Goal: Task Accomplishment & Management: Manage account settings

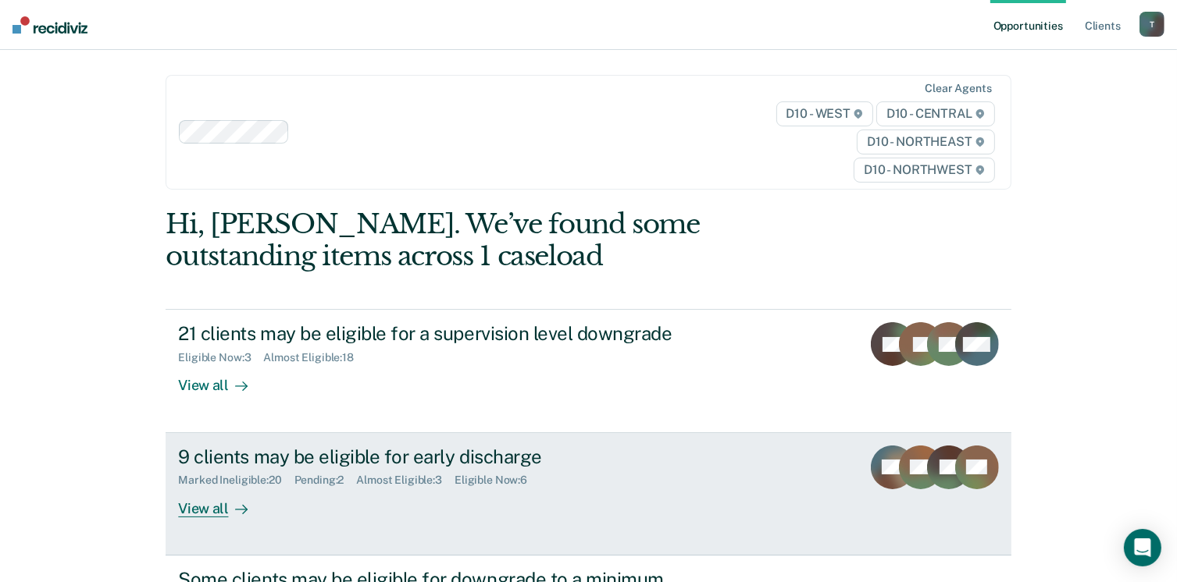
click at [194, 510] on div "View all" at bounding box center [221, 502] width 87 height 30
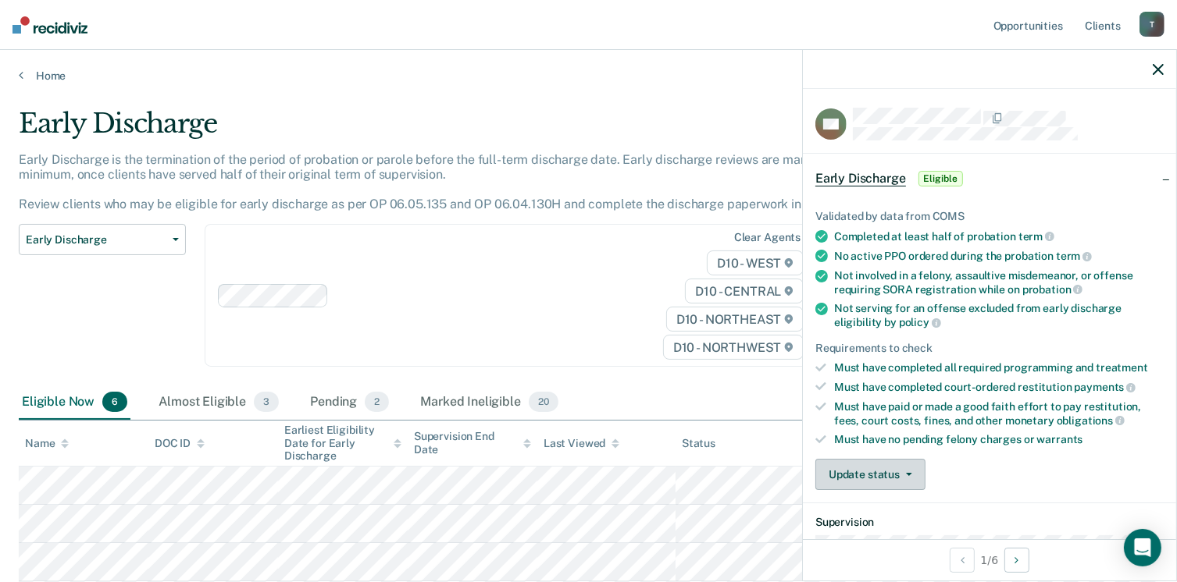
click at [912, 468] on button "Update status" at bounding box center [870, 474] width 110 height 31
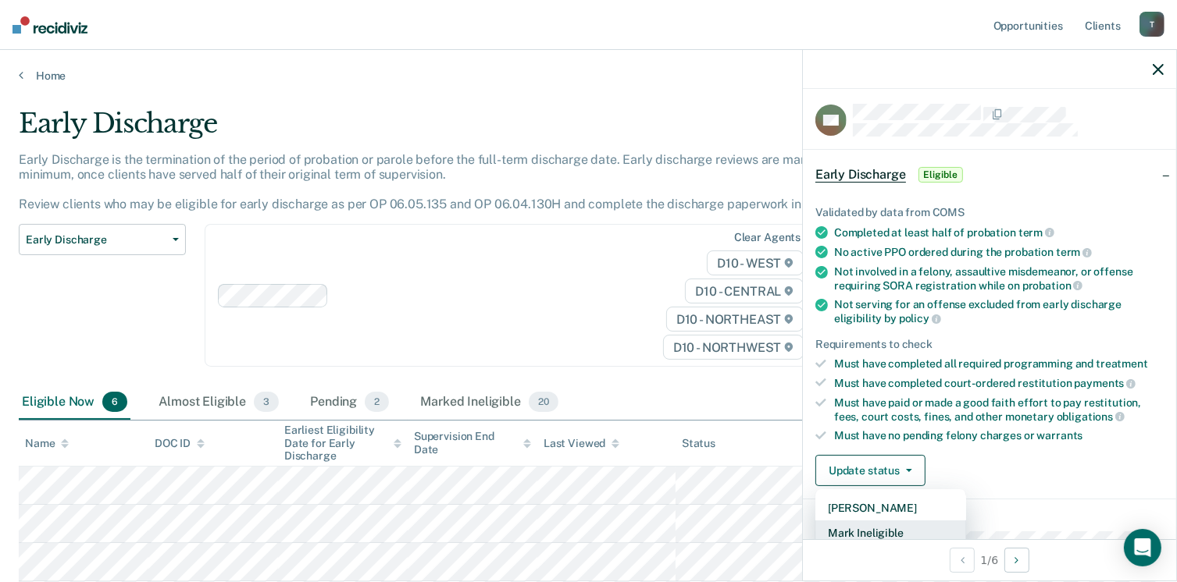
click at [866, 523] on button "Mark Ineligible" at bounding box center [890, 533] width 151 height 25
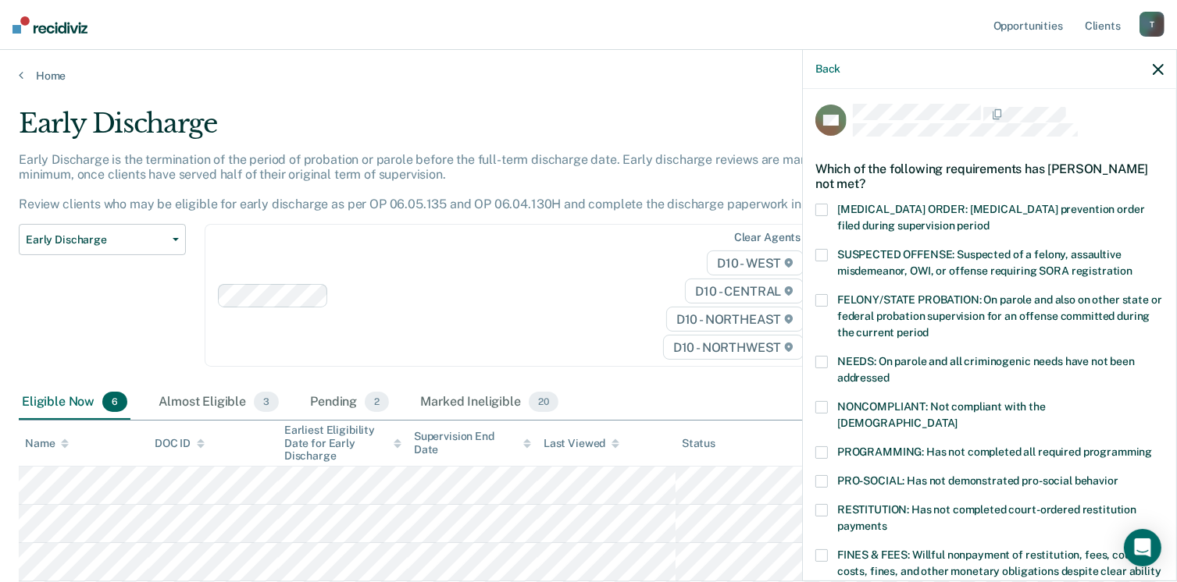
click at [824, 403] on span at bounding box center [821, 407] width 12 height 12
click at [824, 447] on span at bounding box center [821, 453] width 12 height 12
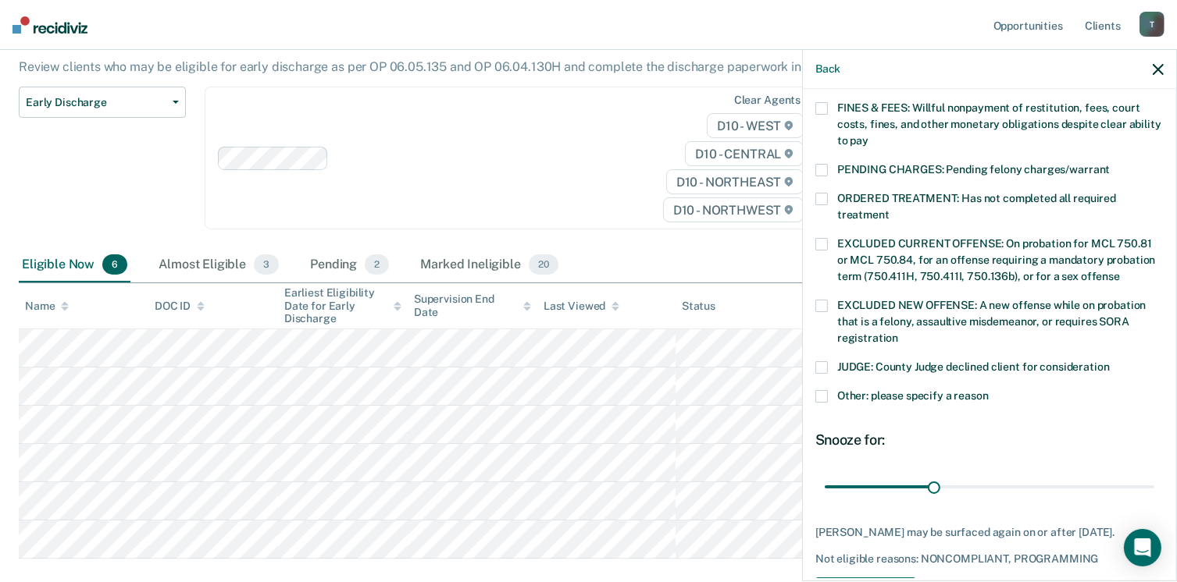
scroll to position [505, 0]
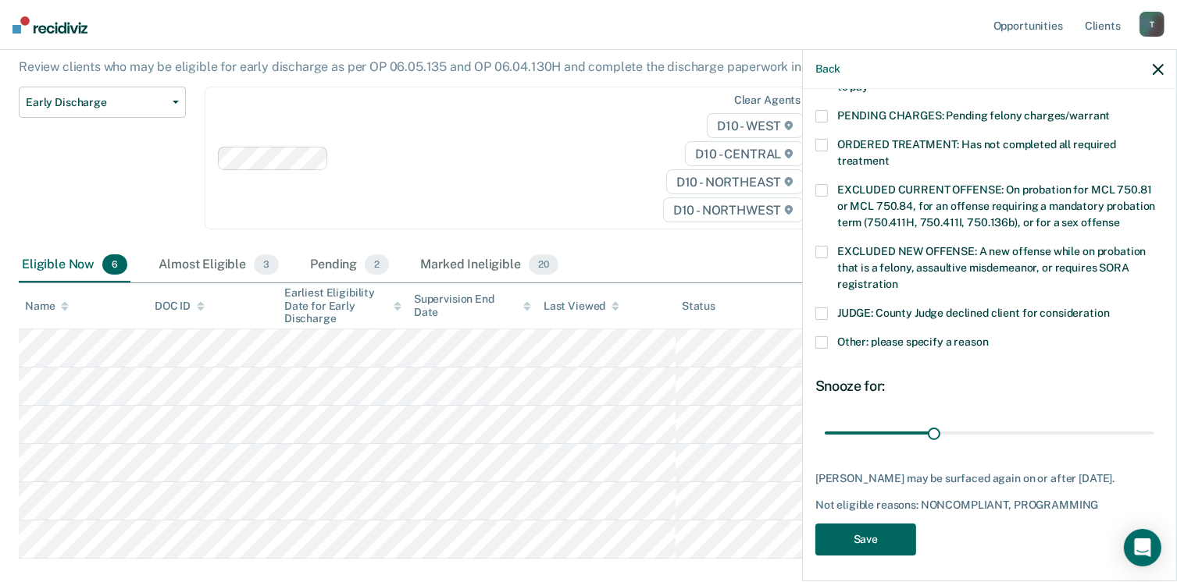
click at [884, 538] on button "Save" at bounding box center [865, 540] width 101 height 32
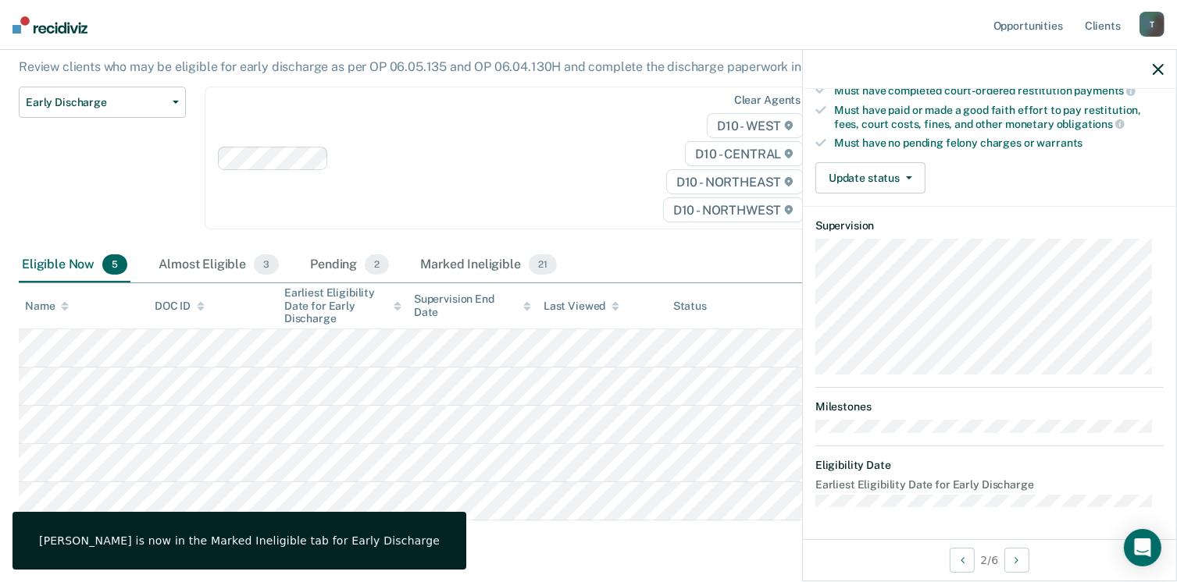
scroll to position [290, 0]
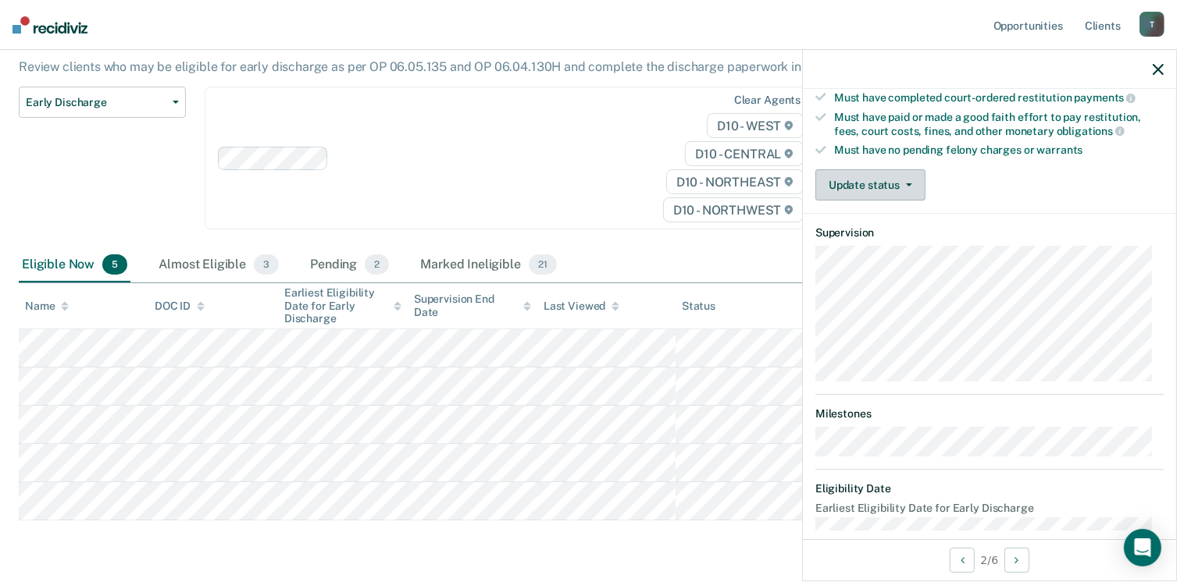
click at [906, 183] on button "Update status" at bounding box center [870, 184] width 110 height 31
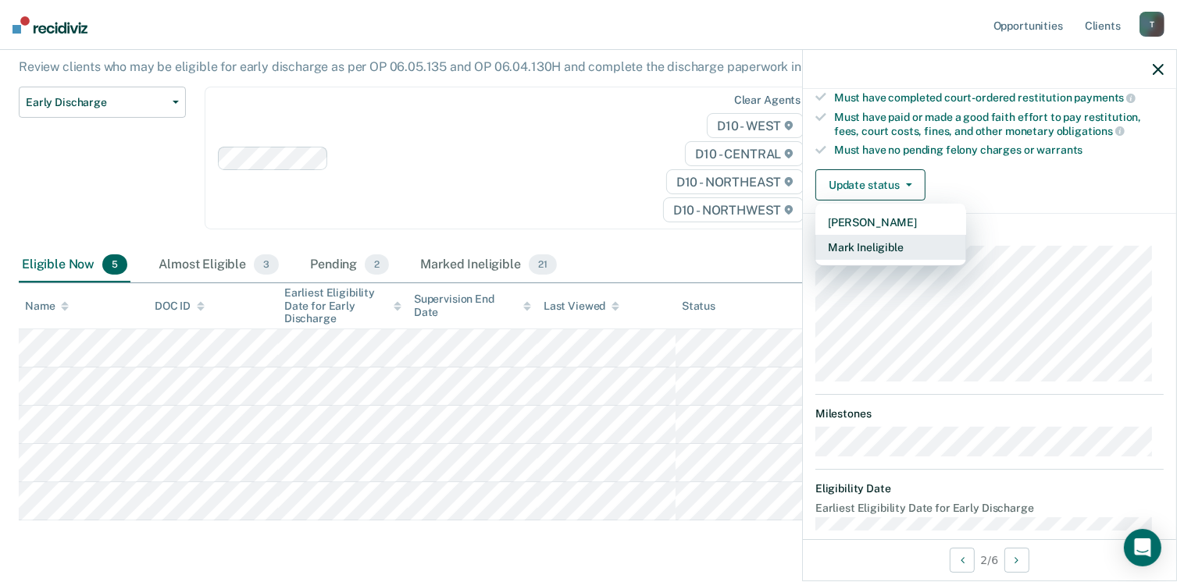
click at [887, 242] on button "Mark Ineligible" at bounding box center [890, 247] width 151 height 25
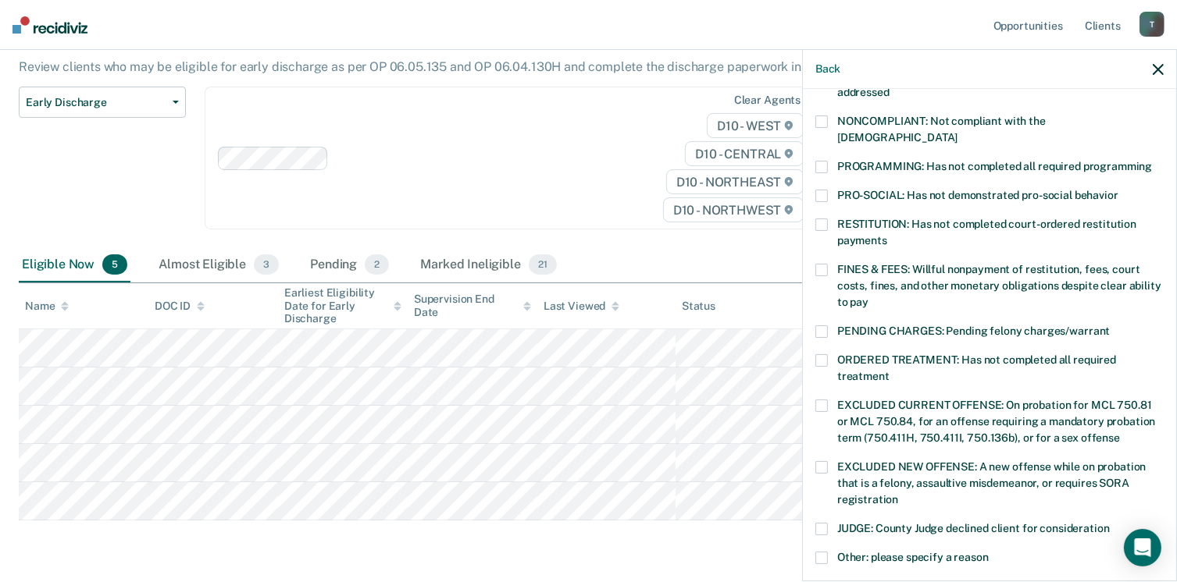
click at [817, 161] on span at bounding box center [821, 167] width 12 height 12
click at [818, 120] on span at bounding box center [821, 122] width 12 height 12
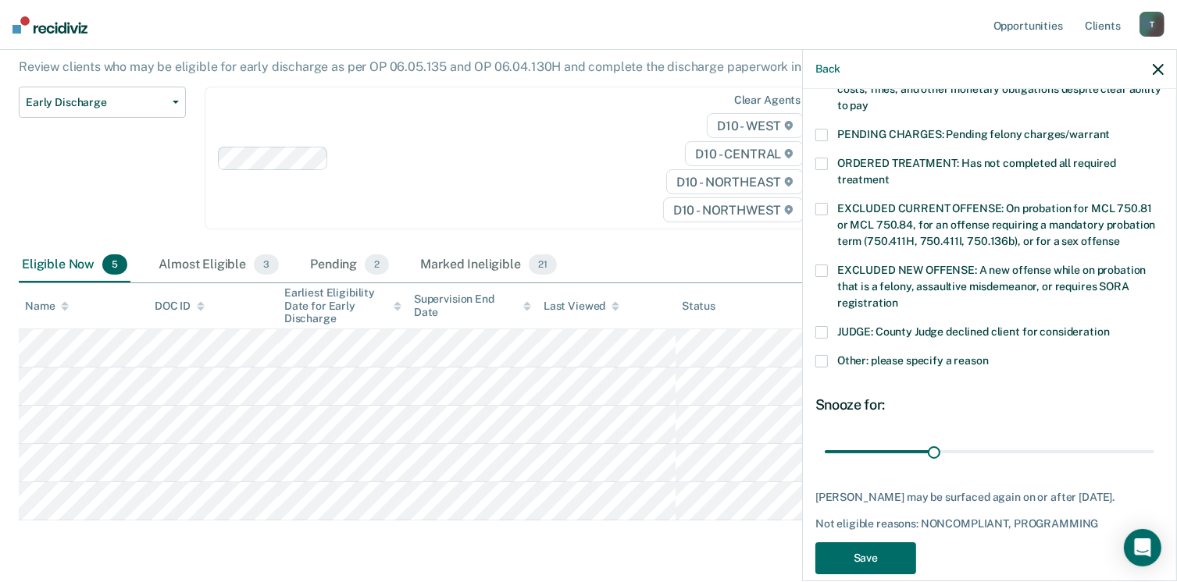
scroll to position [494, 0]
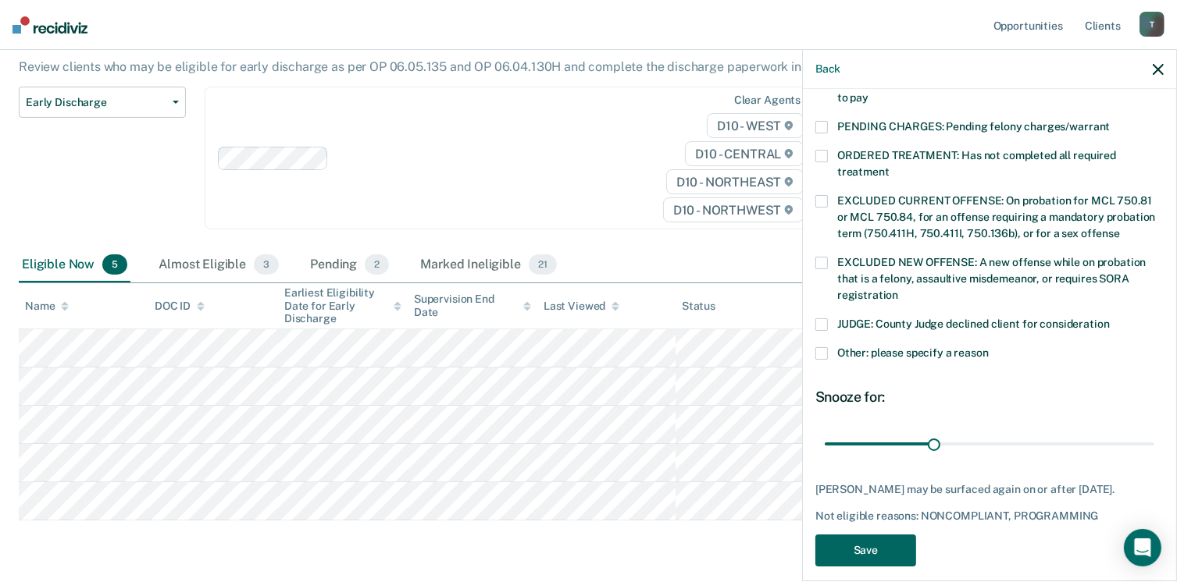
click at [818, 547] on button "Save" at bounding box center [865, 551] width 101 height 32
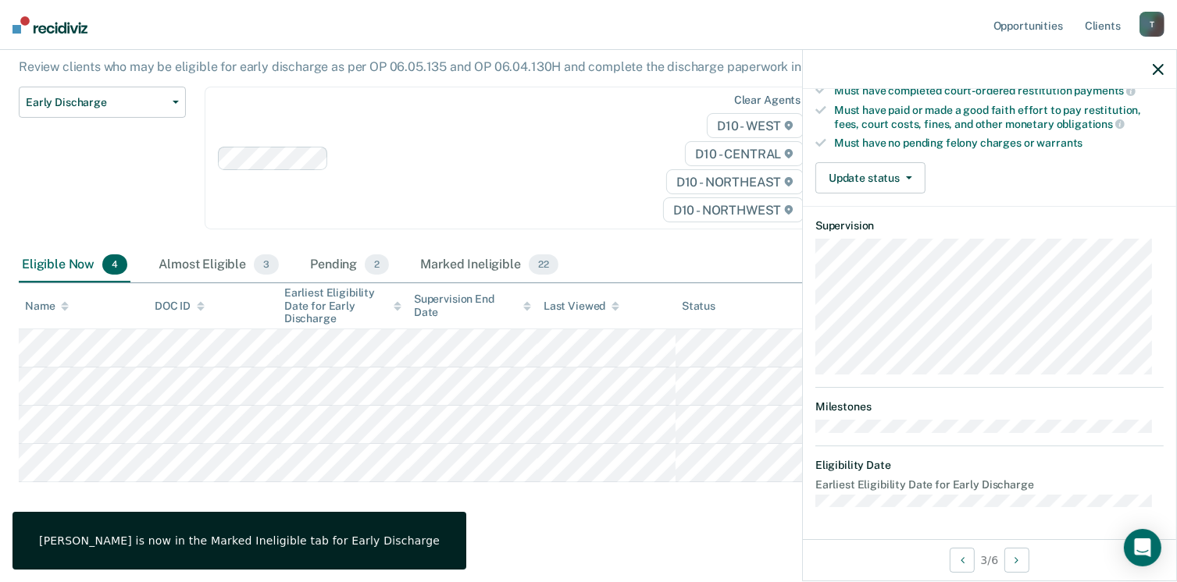
scroll to position [290, 0]
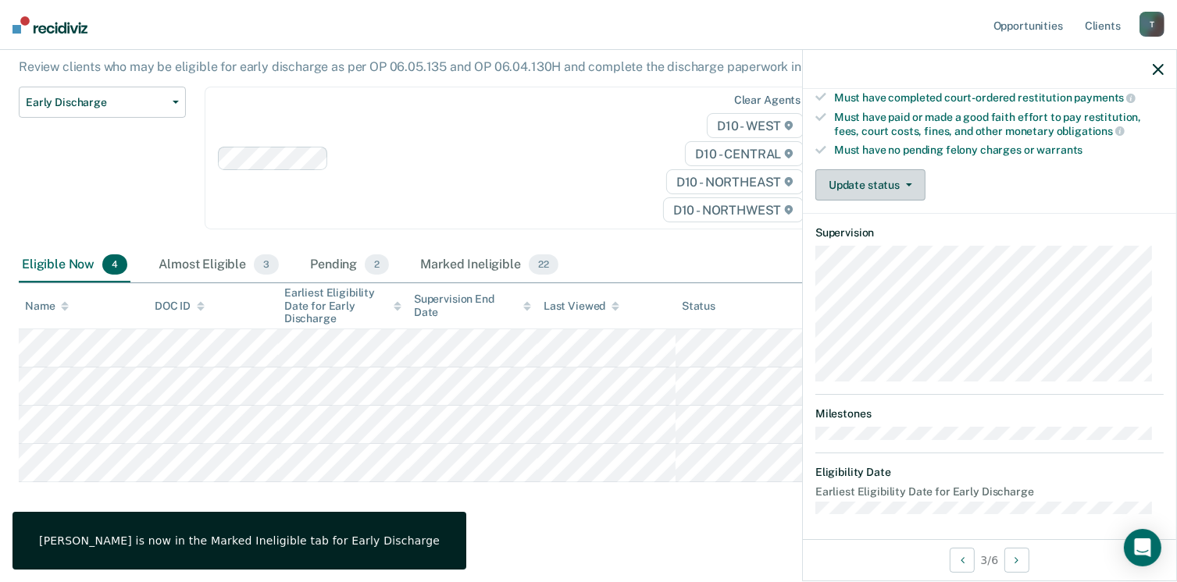
click at [910, 171] on button "Update status" at bounding box center [870, 184] width 110 height 31
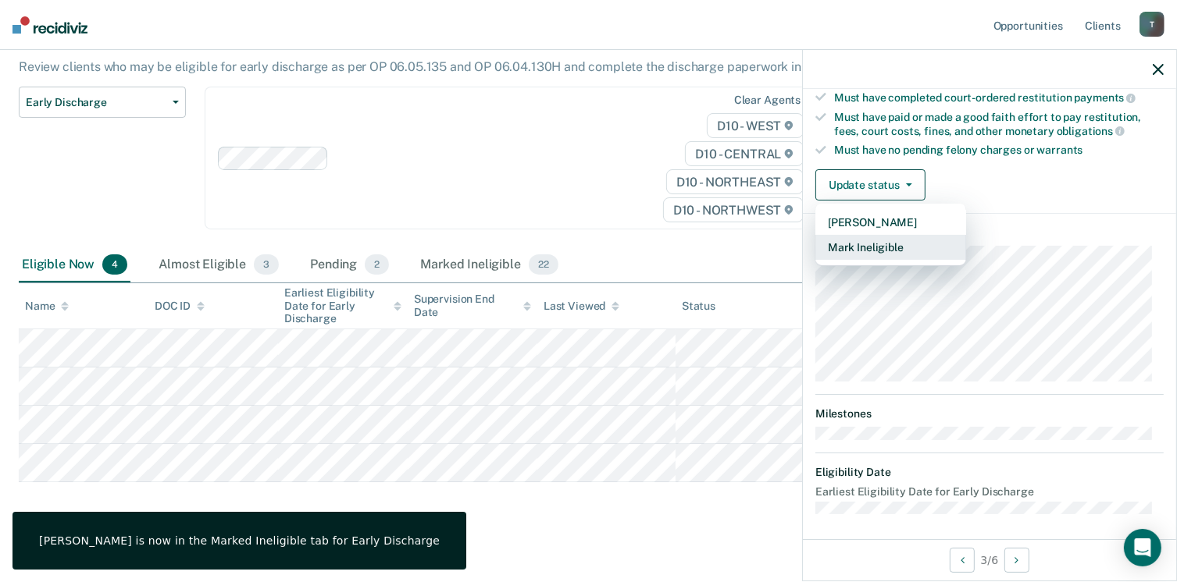
click at [886, 241] on button "Mark Ineligible" at bounding box center [890, 247] width 151 height 25
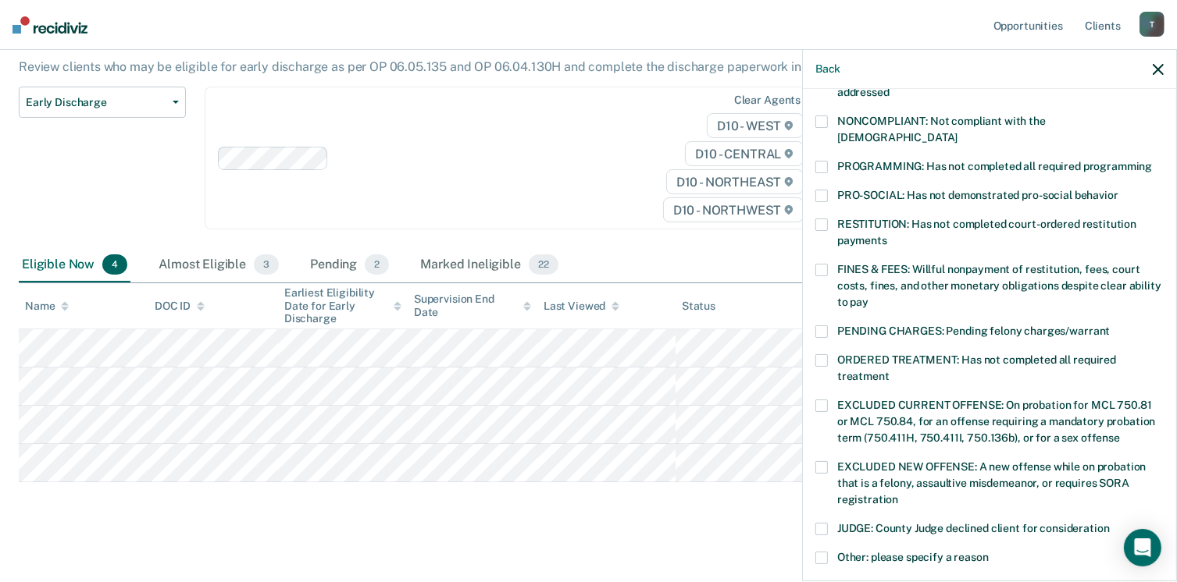
click at [817, 119] on span at bounding box center [821, 122] width 12 height 12
click at [821, 161] on label "PROGRAMMING: Has not completed all required programming" at bounding box center [989, 169] width 348 height 16
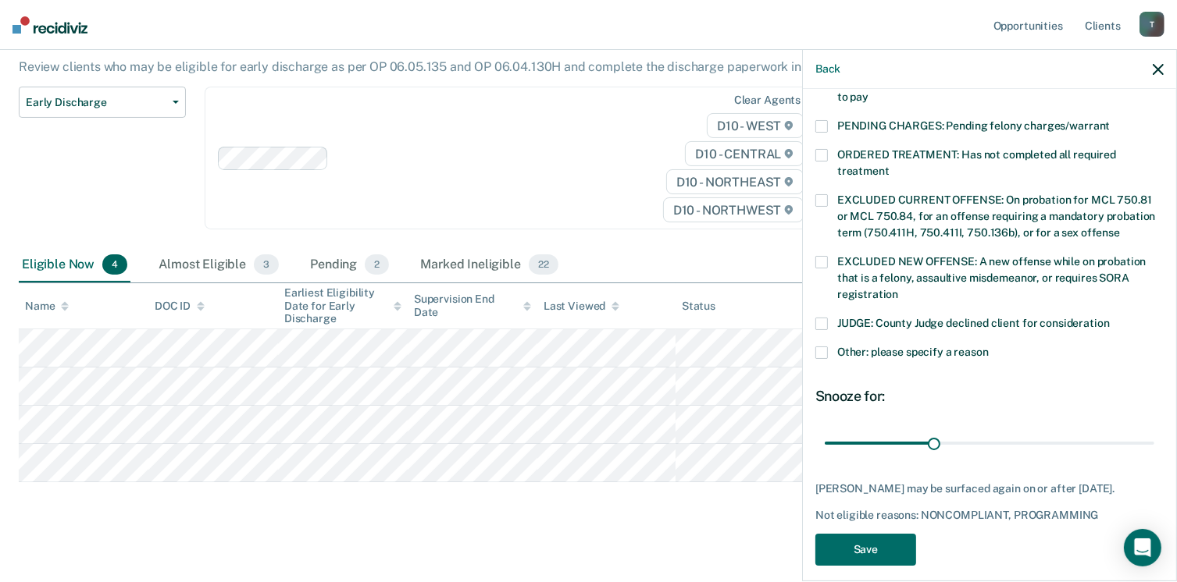
scroll to position [497, 0]
click at [871, 538] on button "Save" at bounding box center [865, 548] width 101 height 32
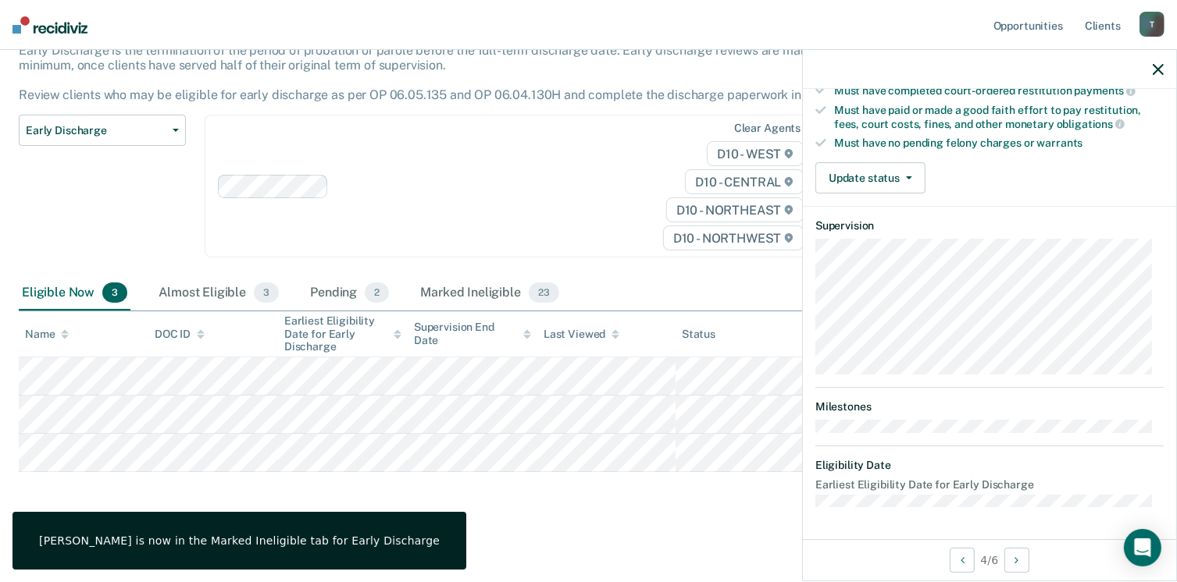
scroll to position [290, 0]
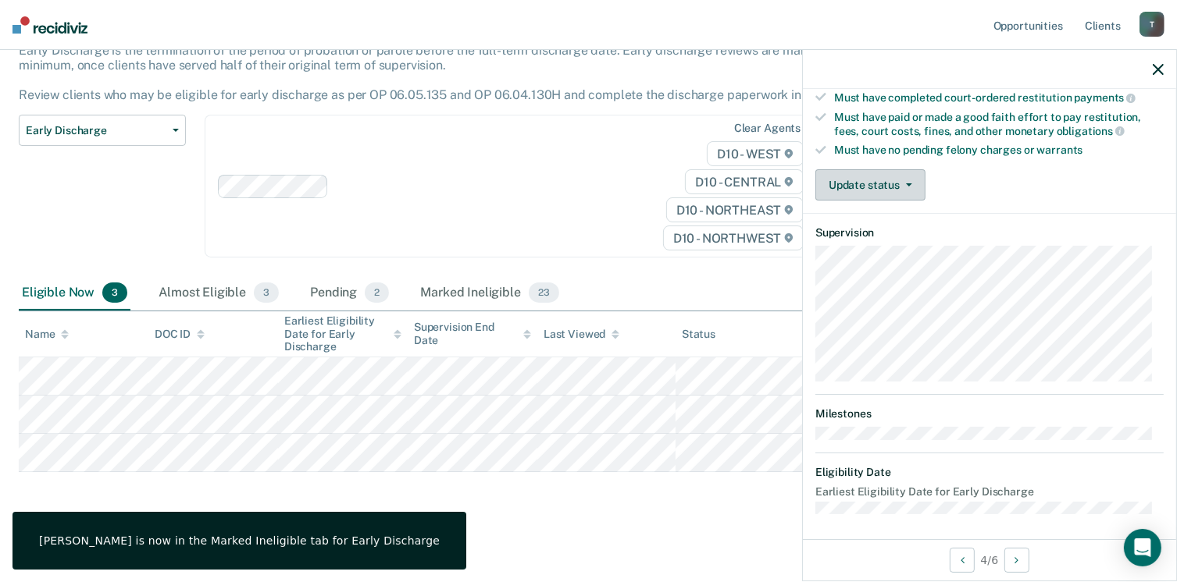
click at [908, 183] on button "Update status" at bounding box center [870, 184] width 110 height 31
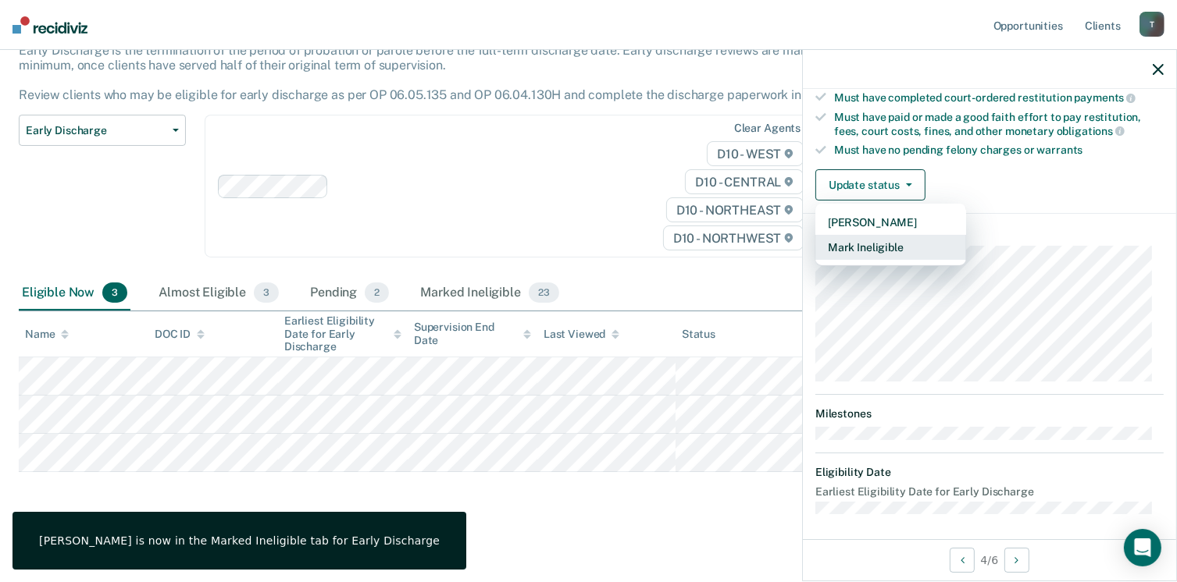
click at [879, 245] on button "Mark Ineligible" at bounding box center [890, 247] width 151 height 25
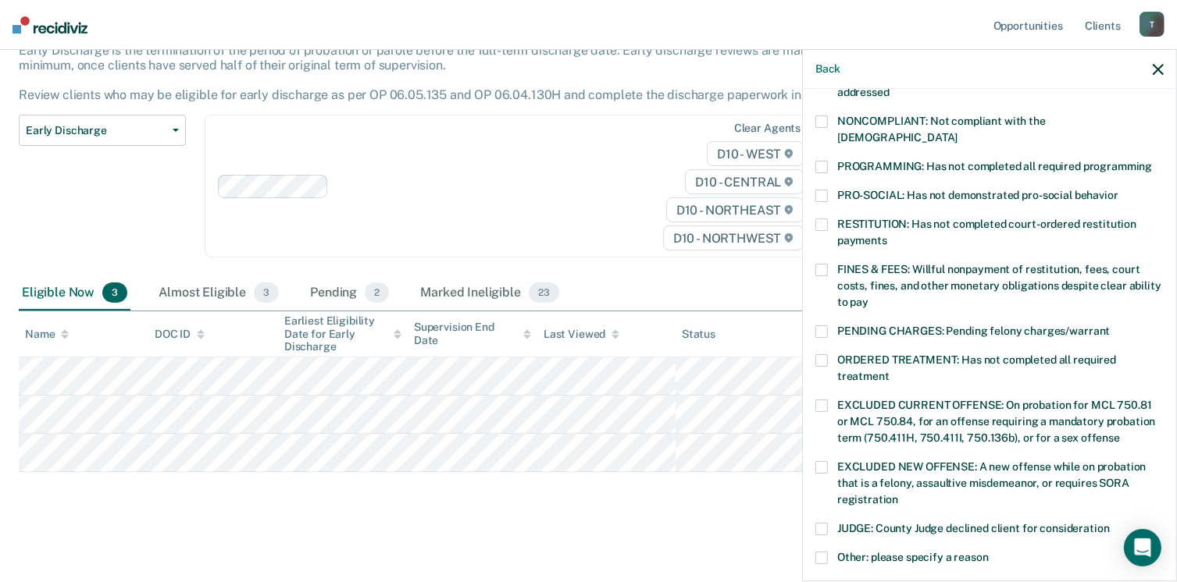
click at [820, 121] on span at bounding box center [821, 122] width 12 height 12
click at [821, 161] on span at bounding box center [821, 167] width 12 height 12
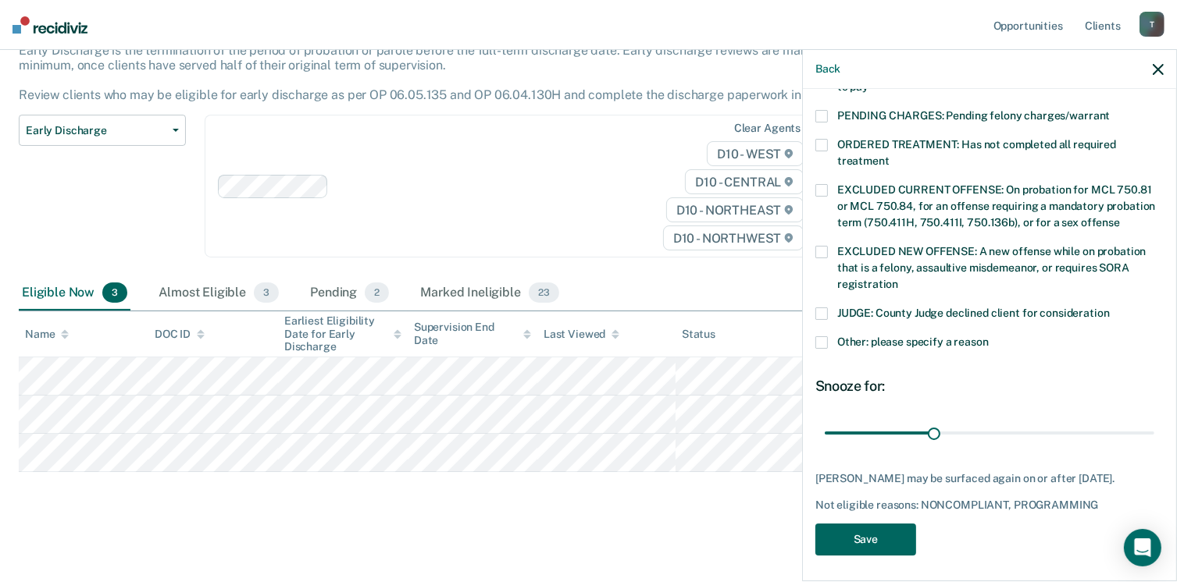
click at [869, 528] on button "Save" at bounding box center [865, 540] width 101 height 32
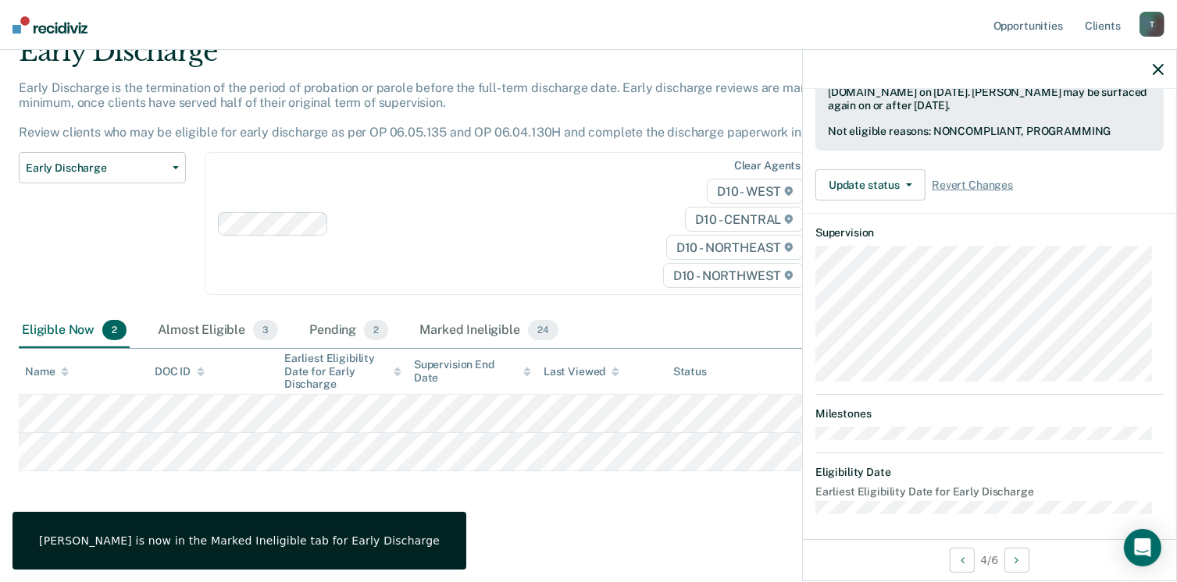
scroll to position [290, 0]
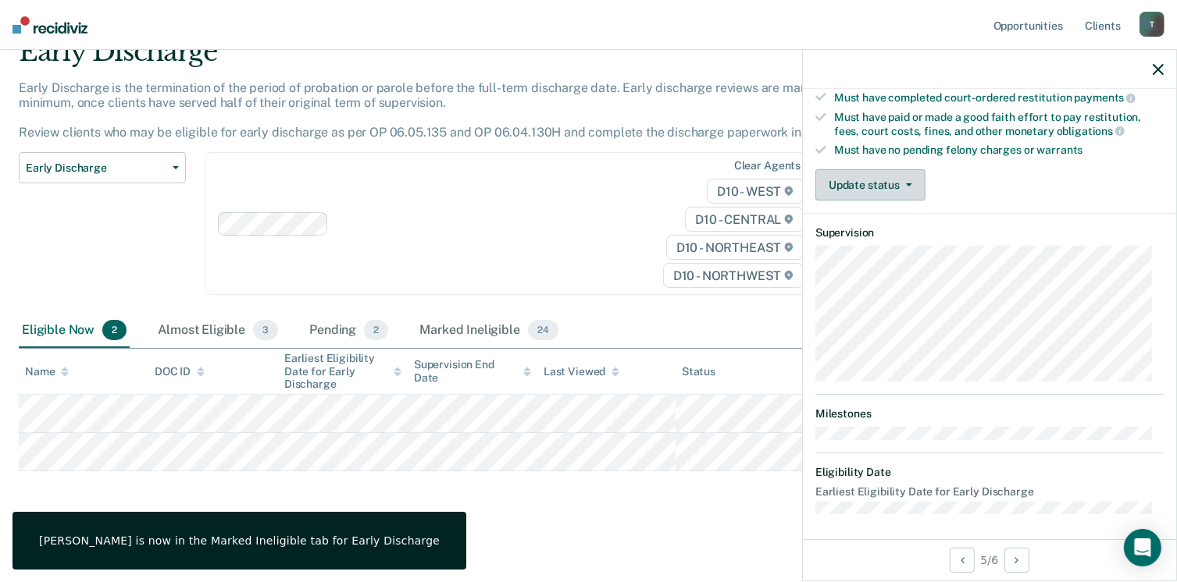
click at [887, 177] on button "Update status" at bounding box center [870, 184] width 110 height 31
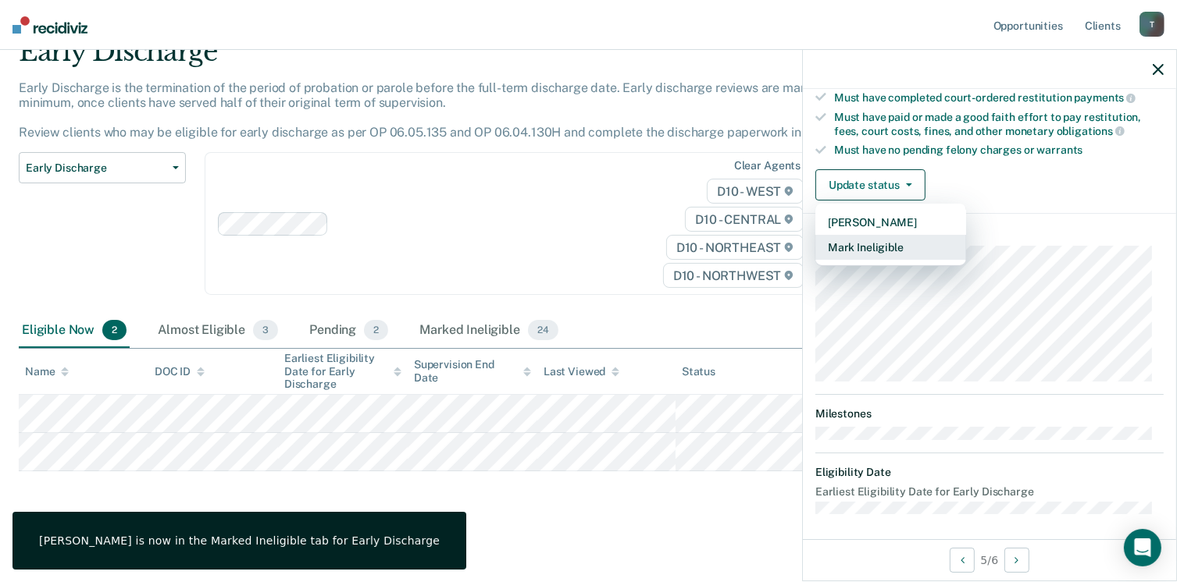
click at [906, 244] on button "Mark Ineligible" at bounding box center [890, 247] width 151 height 25
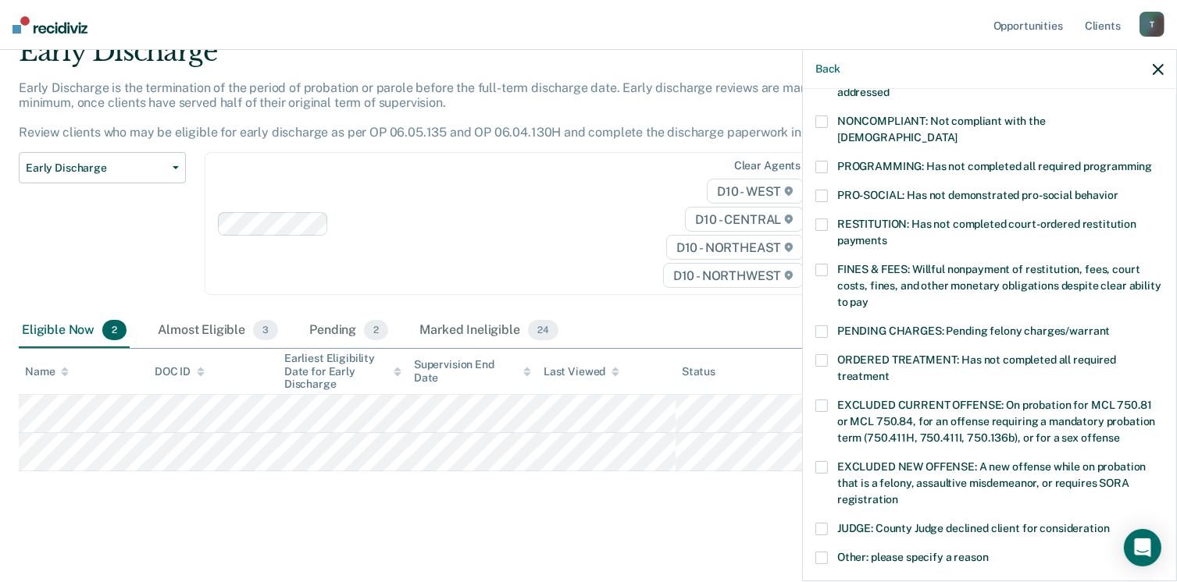
click at [819, 552] on span at bounding box center [821, 558] width 12 height 12
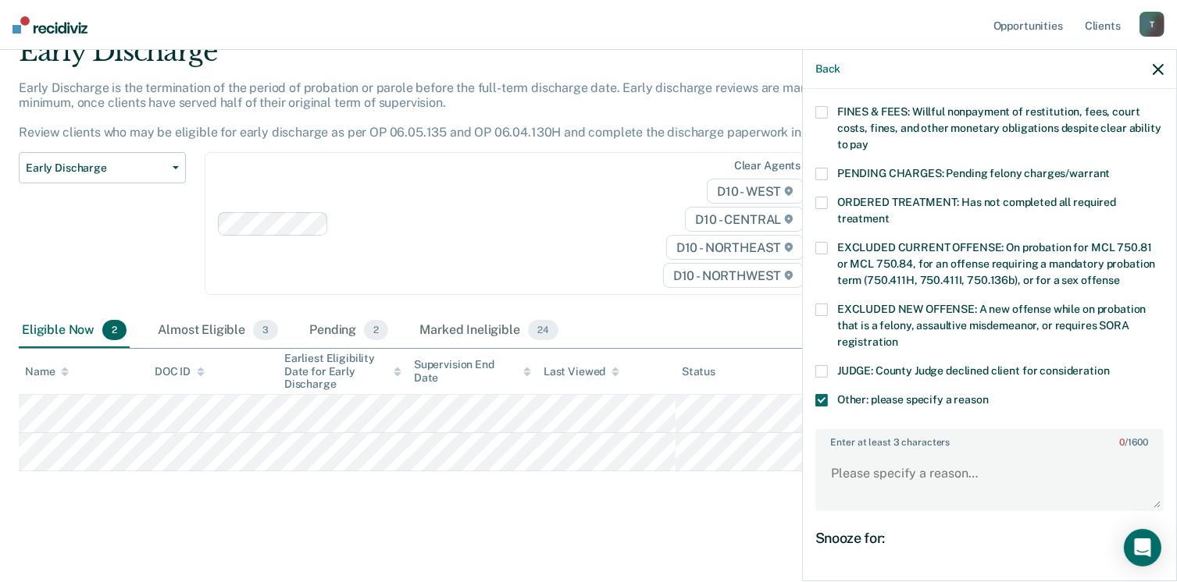
scroll to position [484, 0]
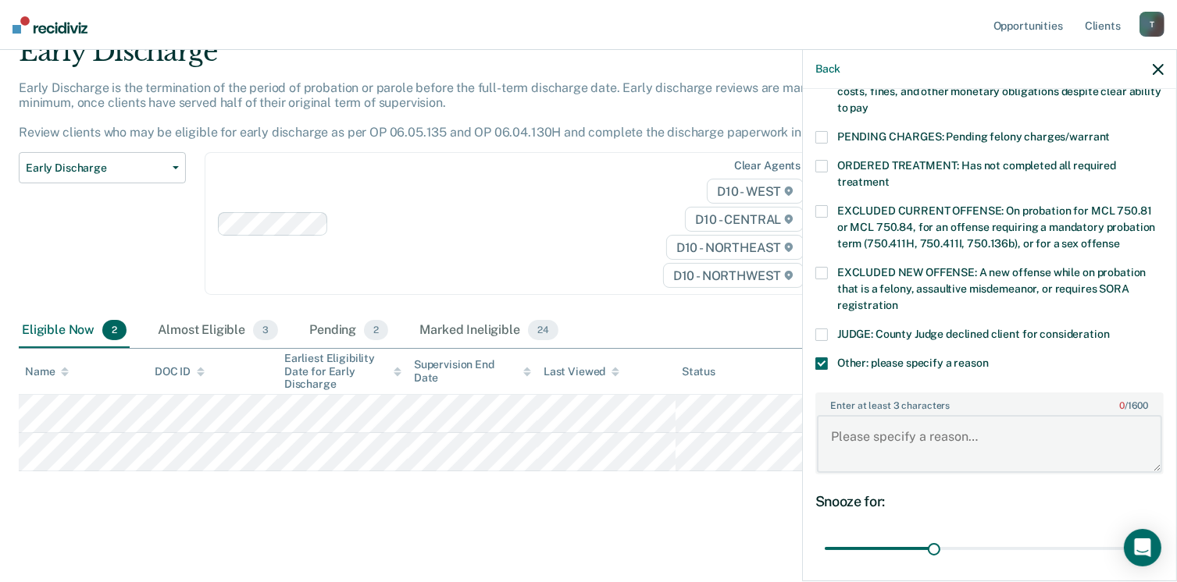
click at [849, 429] on textarea "Enter at least 3 characters 0 / 1600" at bounding box center [989, 444] width 345 height 58
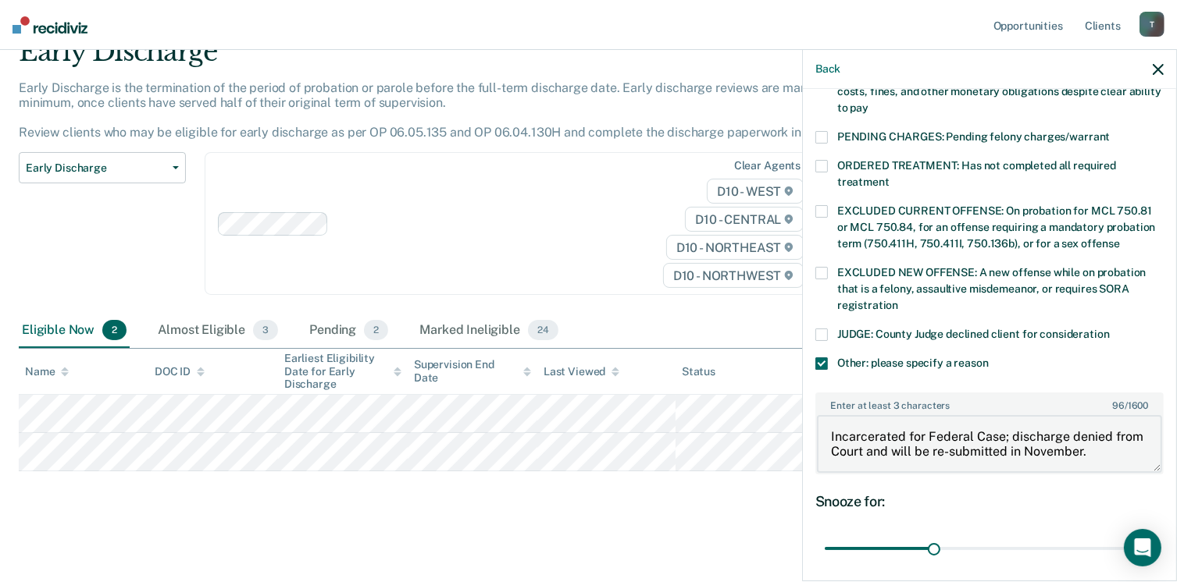
type textarea "Incarcerated for Federal Case; discharge denied from Court and will be re-submi…"
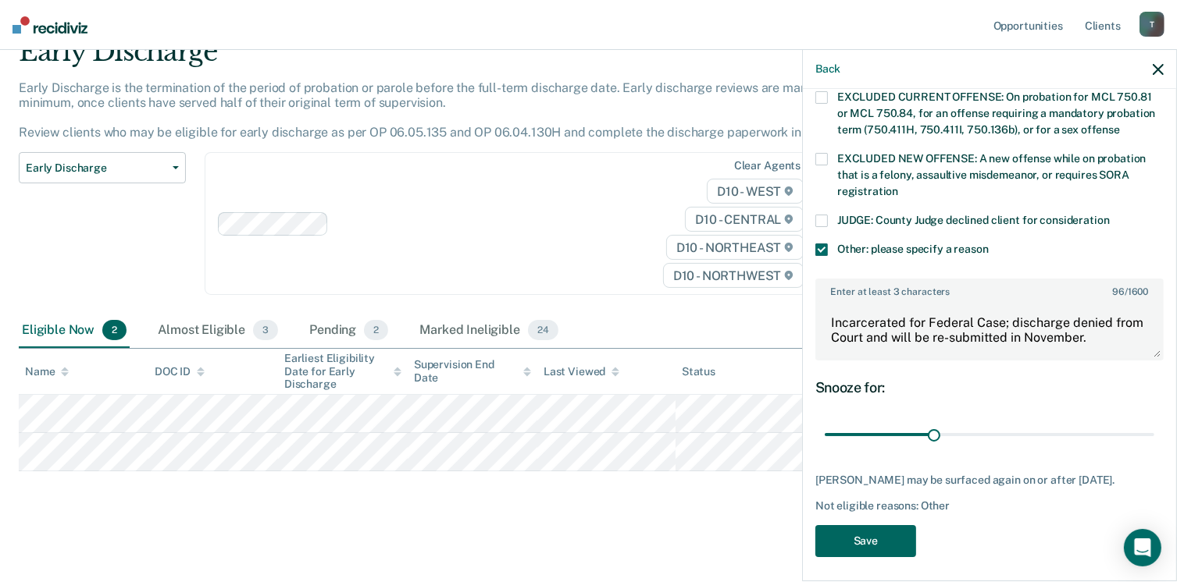
click at [874, 532] on button "Save" at bounding box center [865, 541] width 101 height 32
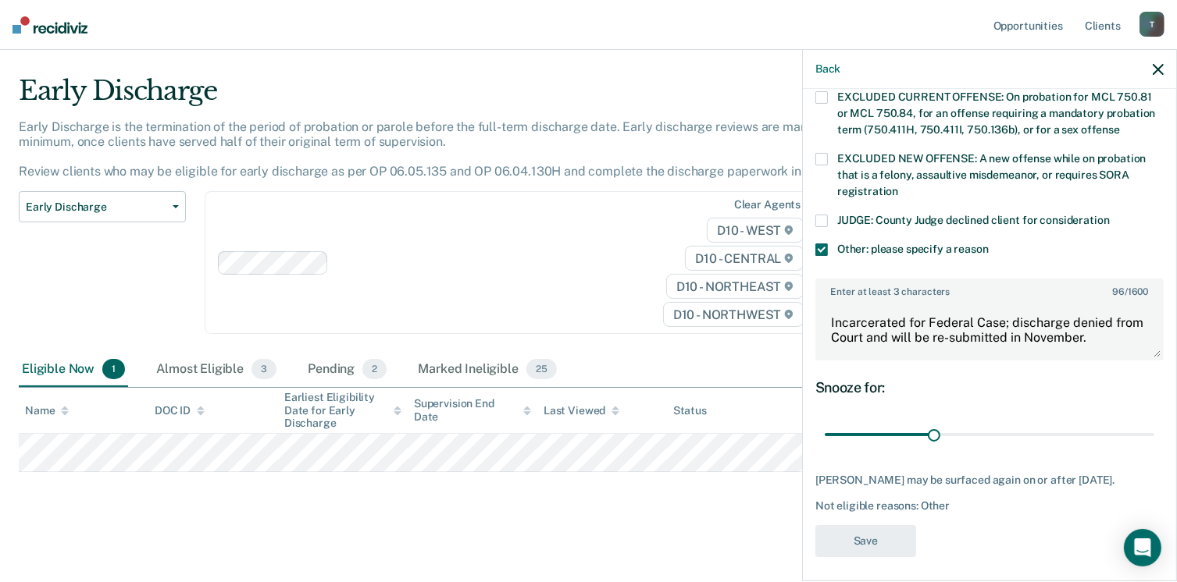
scroll to position [290, 0]
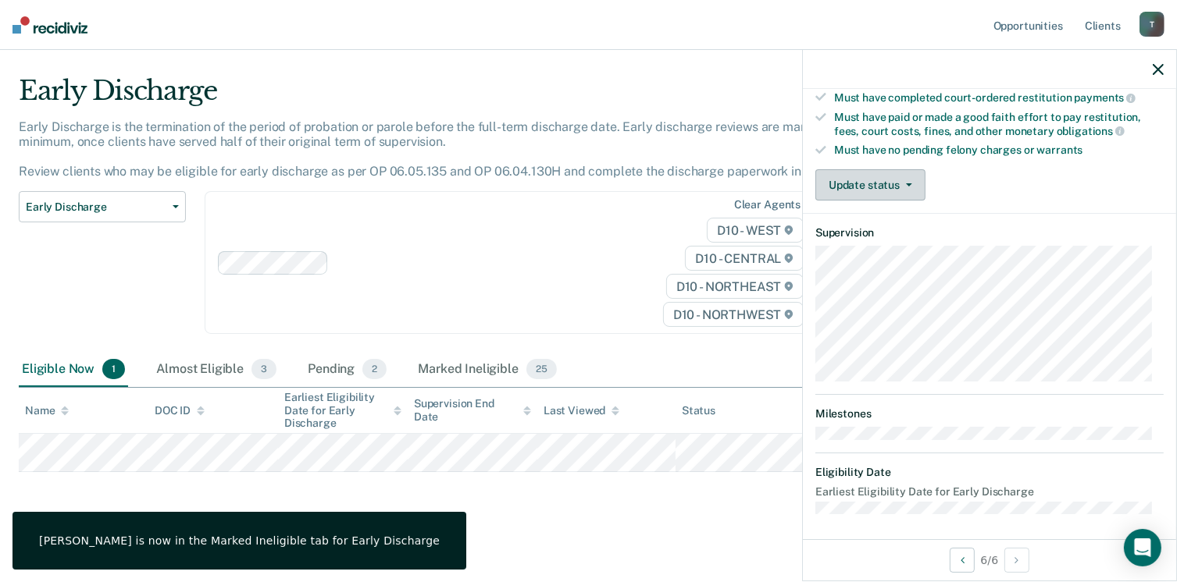
click at [910, 173] on button "Update status" at bounding box center [870, 184] width 110 height 31
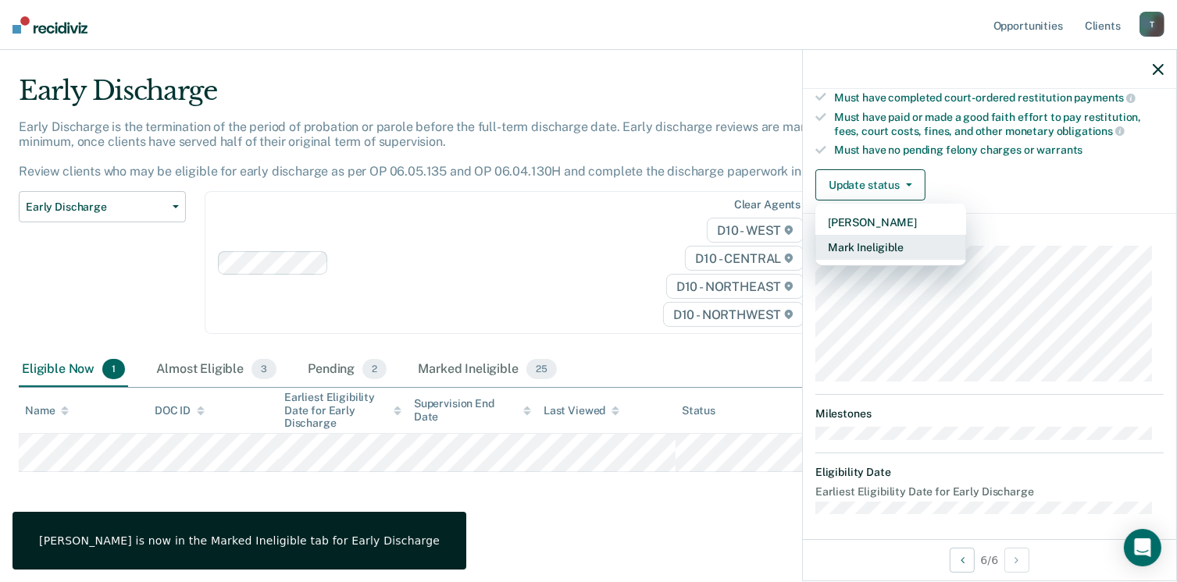
click at [910, 240] on button "Mark Ineligible" at bounding box center [890, 247] width 151 height 25
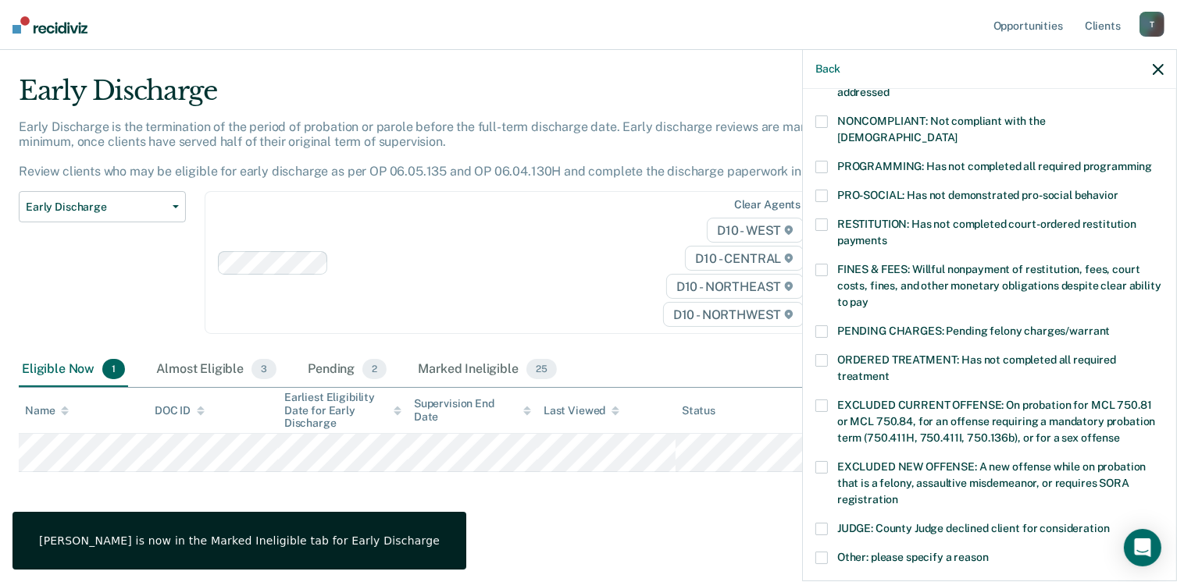
click at [816, 121] on span at bounding box center [821, 122] width 12 height 12
click at [818, 141] on div "NONCOMPLIANT: Not compliant with the [DEMOGRAPHIC_DATA]" at bounding box center [989, 138] width 348 height 45
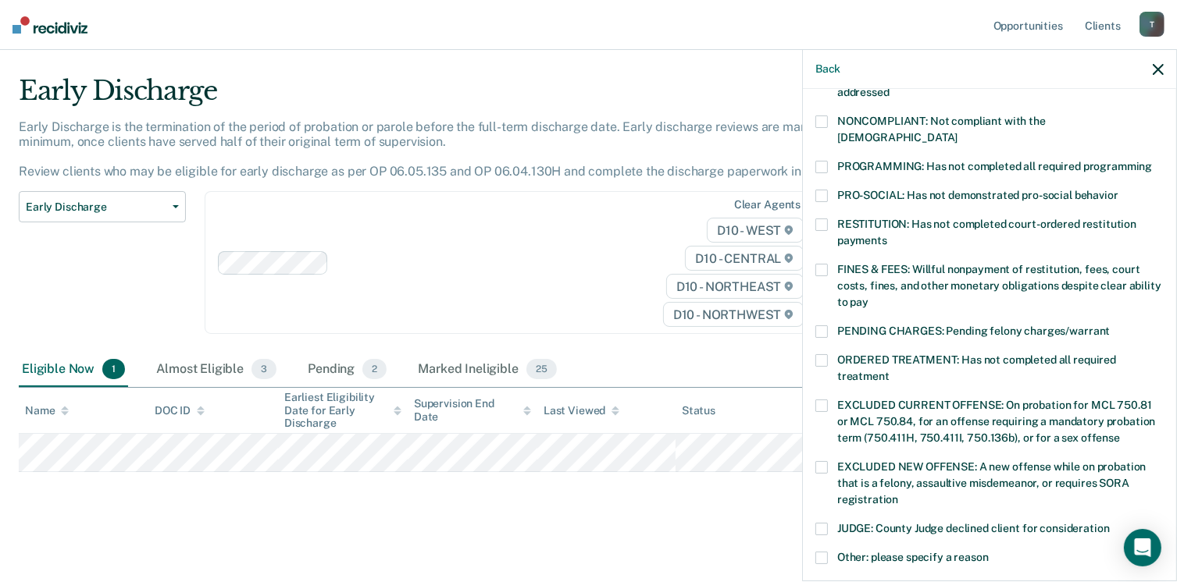
click at [824, 119] on span at bounding box center [821, 122] width 12 height 12
click at [824, 161] on span at bounding box center [821, 167] width 12 height 12
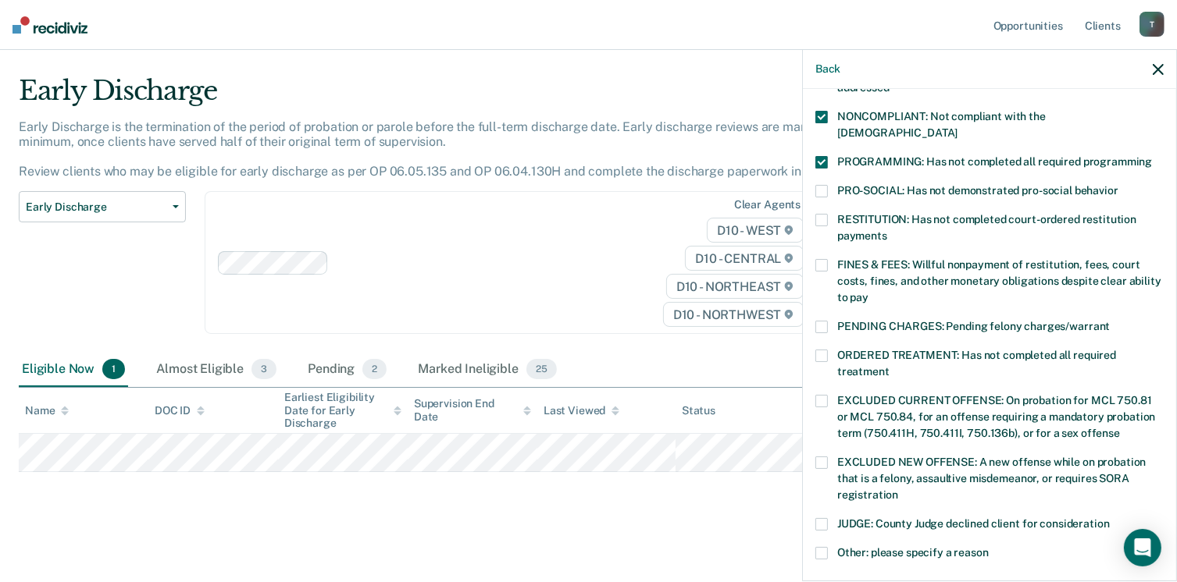
scroll to position [294, 0]
click at [823, 157] on span at bounding box center [821, 163] width 12 height 12
click at [822, 157] on span at bounding box center [821, 163] width 12 height 12
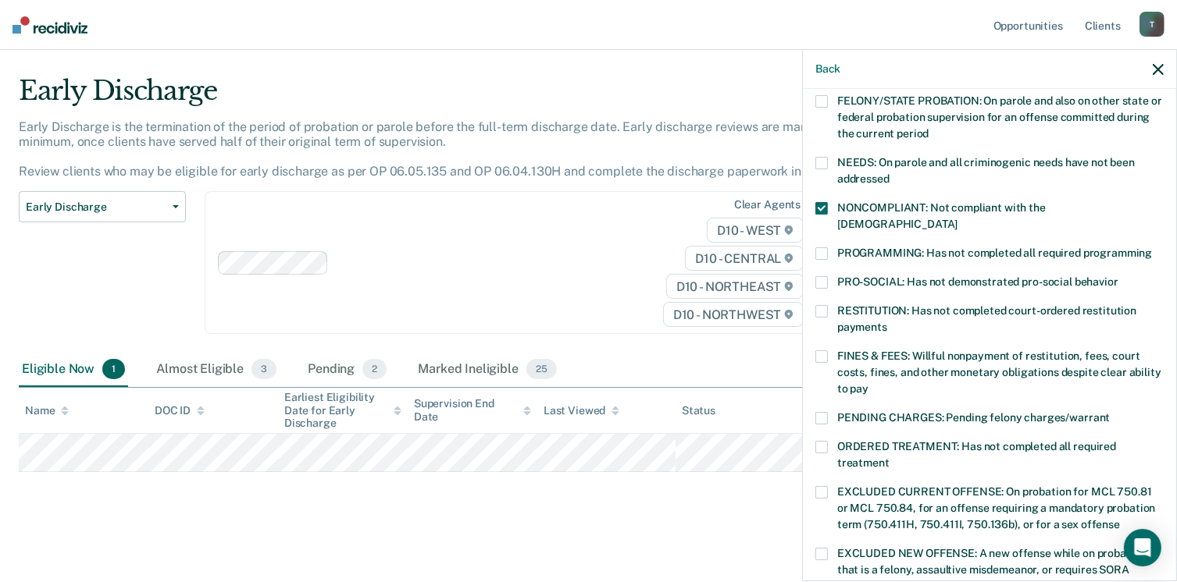
scroll to position [197, 0]
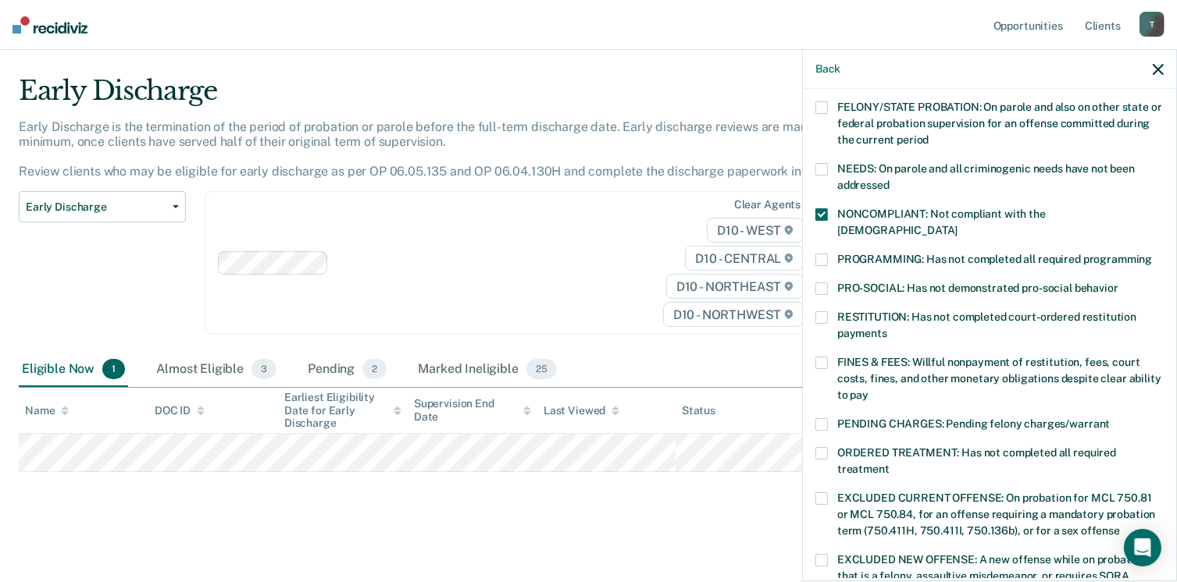
click at [816, 357] on span at bounding box center [821, 363] width 12 height 12
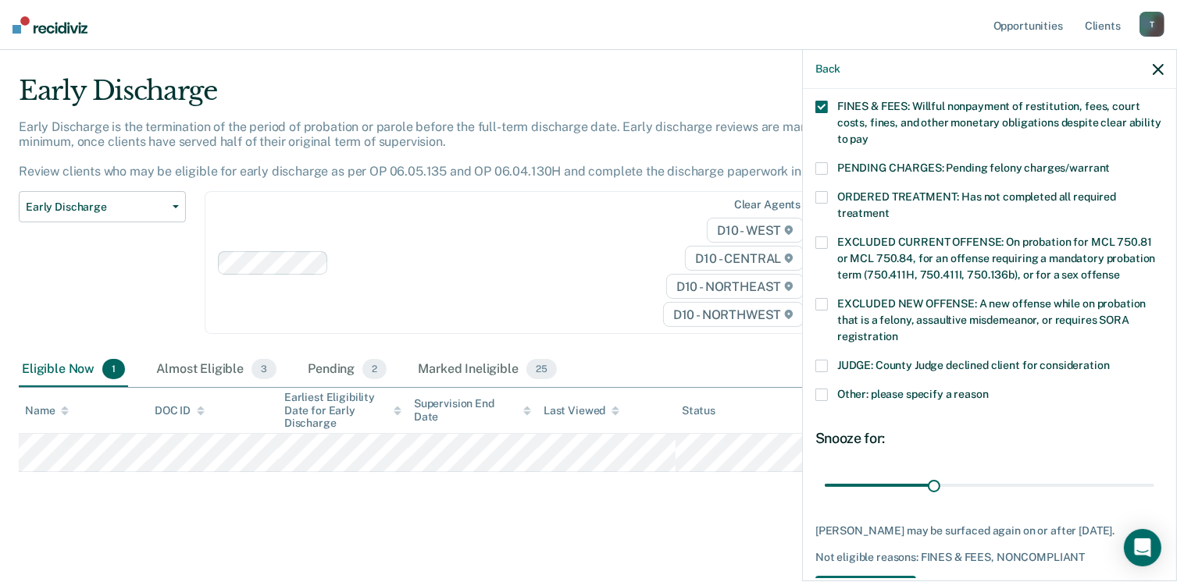
scroll to position [505, 0]
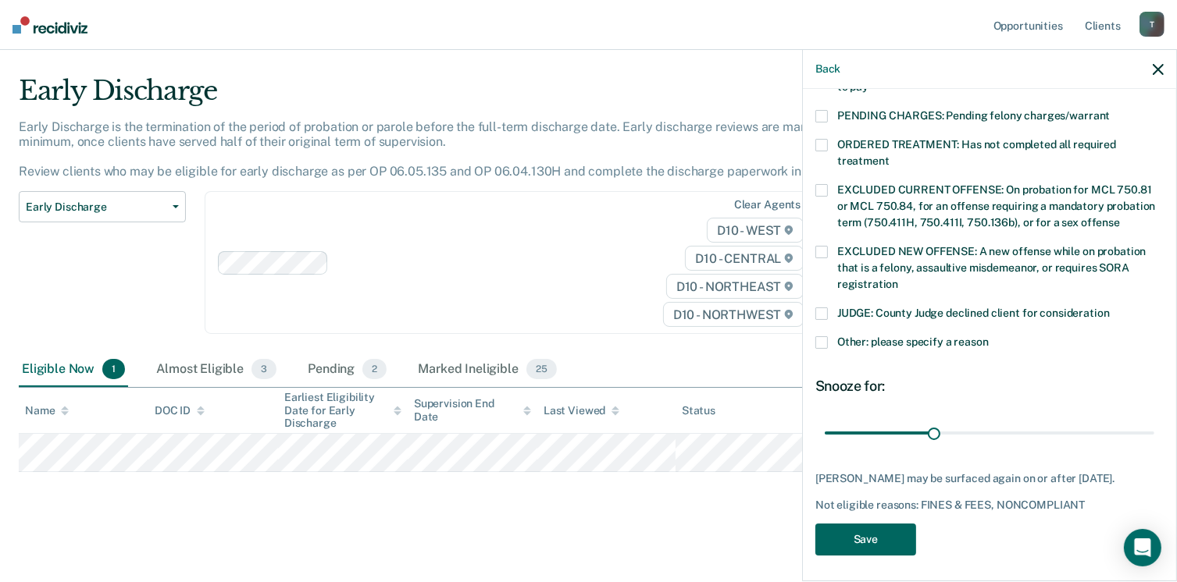
click at [866, 544] on button "Save" at bounding box center [865, 540] width 101 height 32
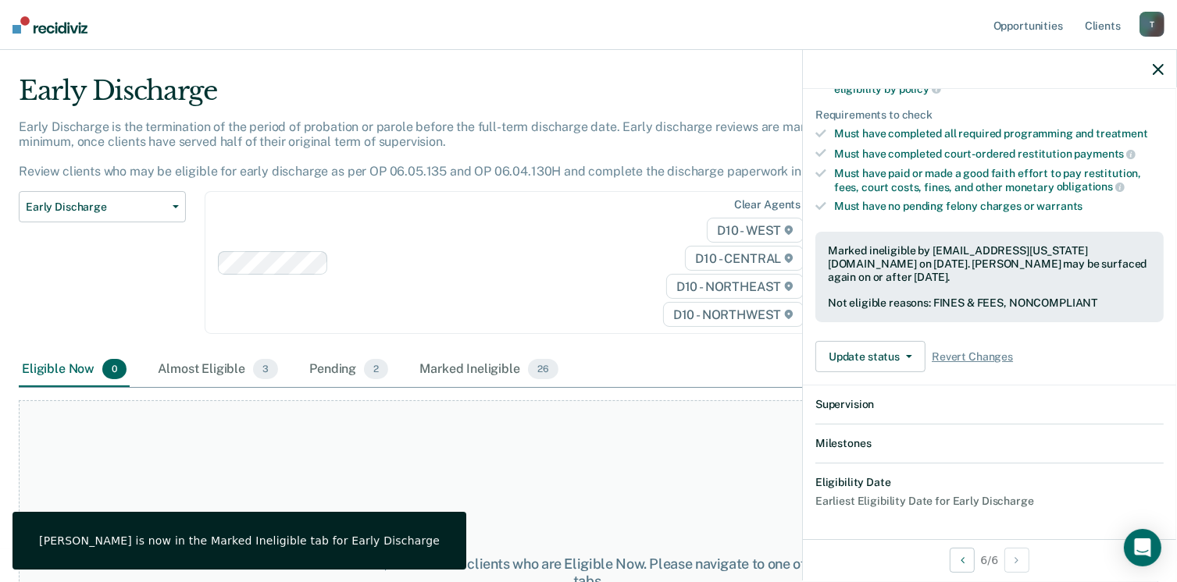
scroll to position [405, 0]
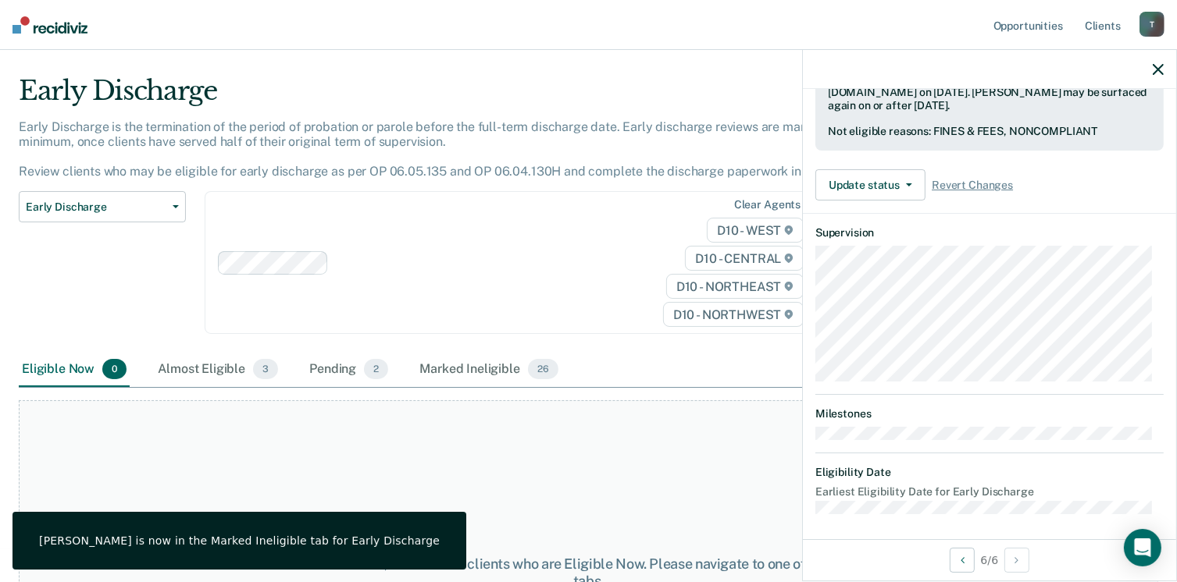
click at [1146, 16] on div "T" at bounding box center [1151, 24] width 25 height 25
click at [1050, 103] on link "Log Out" at bounding box center [1089, 102] width 126 height 13
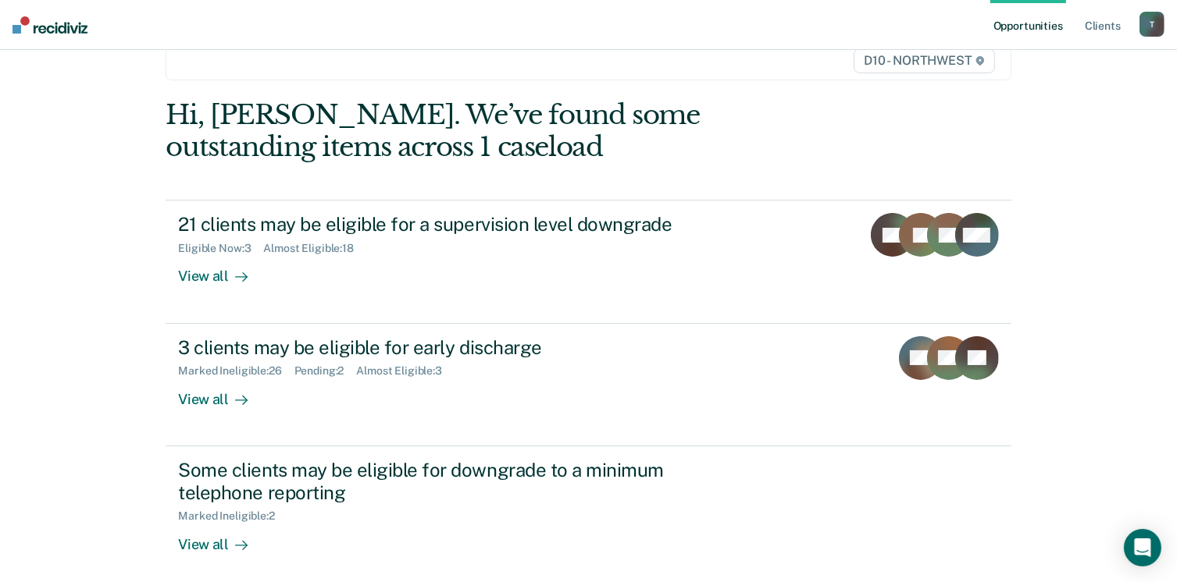
scroll to position [117, 0]
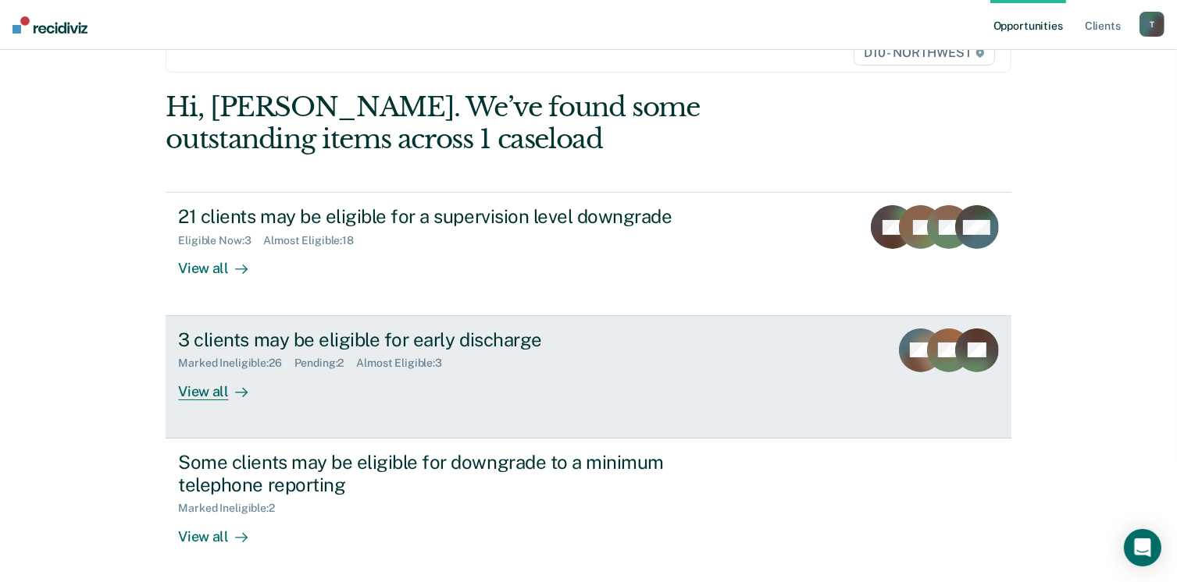
click at [196, 394] on div "View all" at bounding box center [221, 385] width 87 height 30
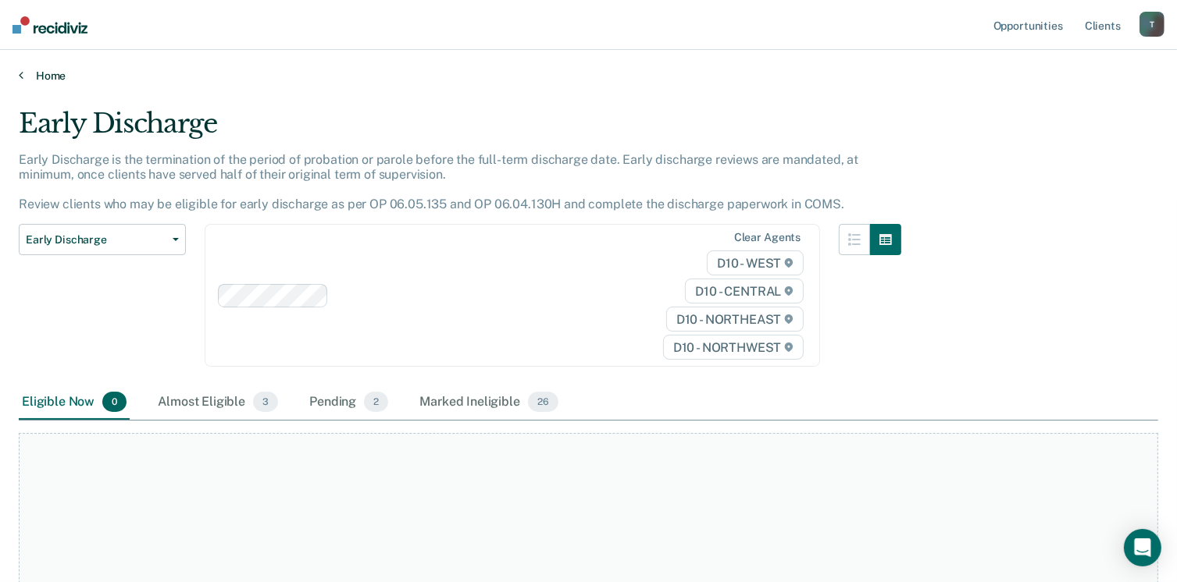
click at [24, 75] on link "Home" at bounding box center [588, 76] width 1139 height 14
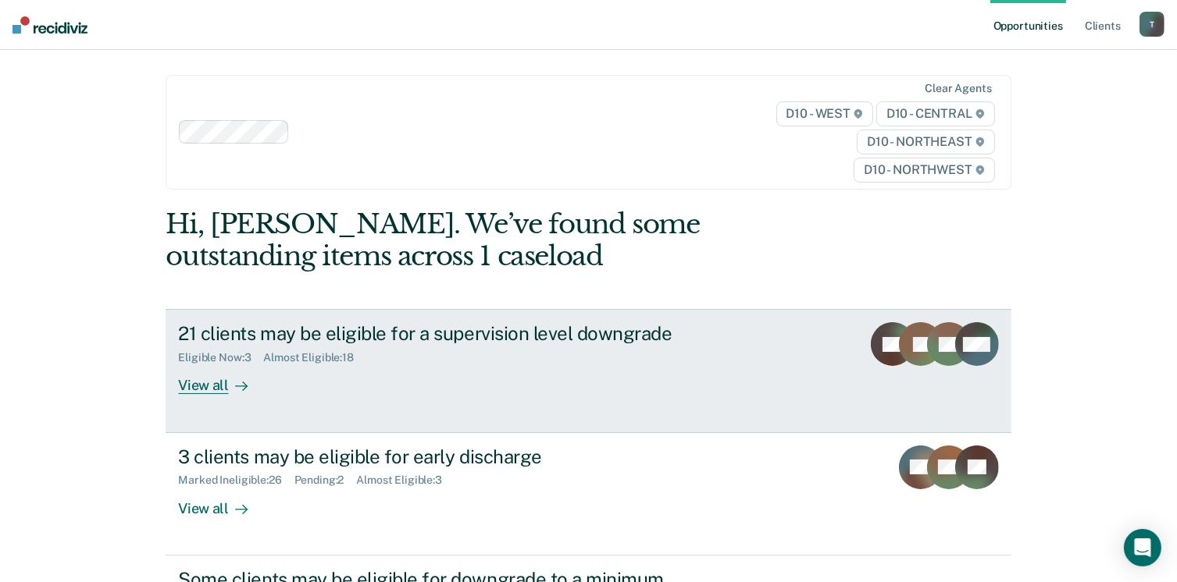
click at [200, 387] on div "View all" at bounding box center [221, 380] width 87 height 30
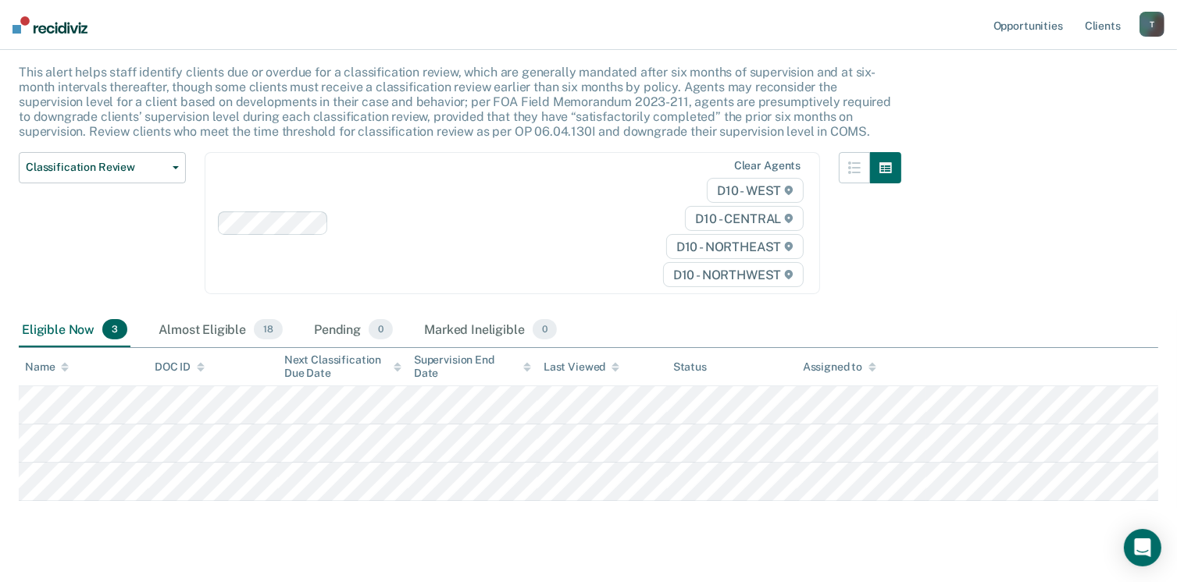
scroll to position [102, 0]
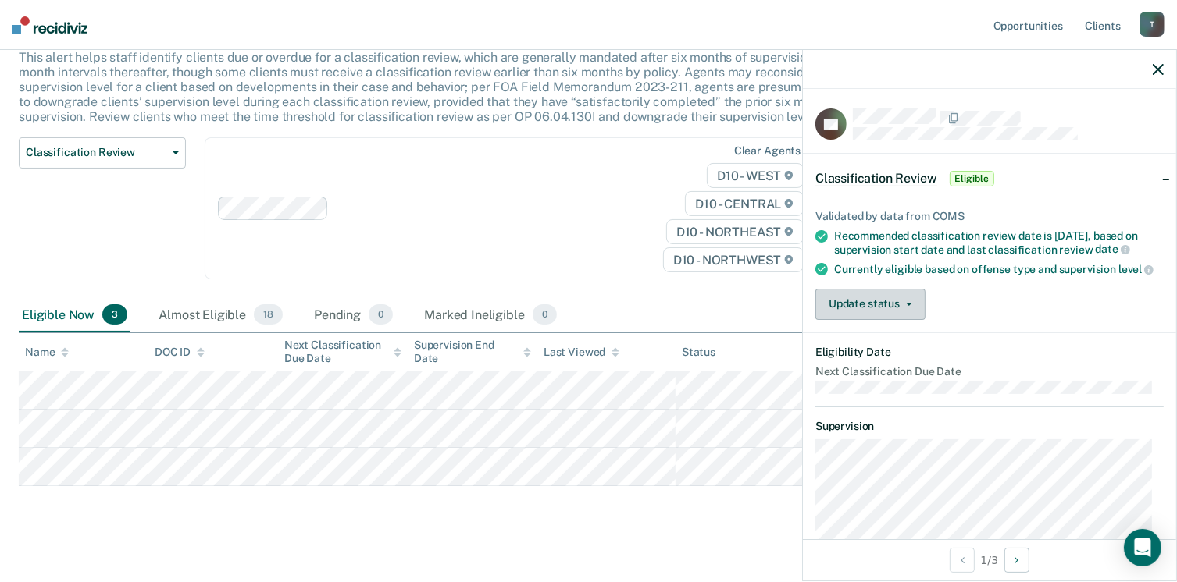
click at [888, 311] on button "Update status" at bounding box center [870, 304] width 110 height 31
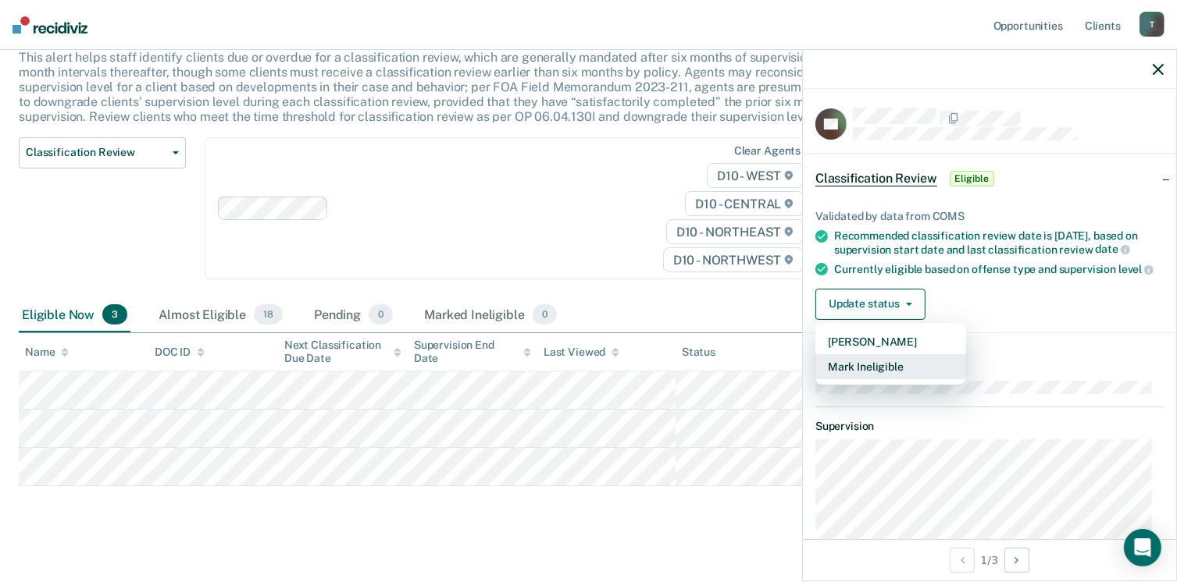
click at [885, 377] on button "Mark Ineligible" at bounding box center [890, 366] width 151 height 25
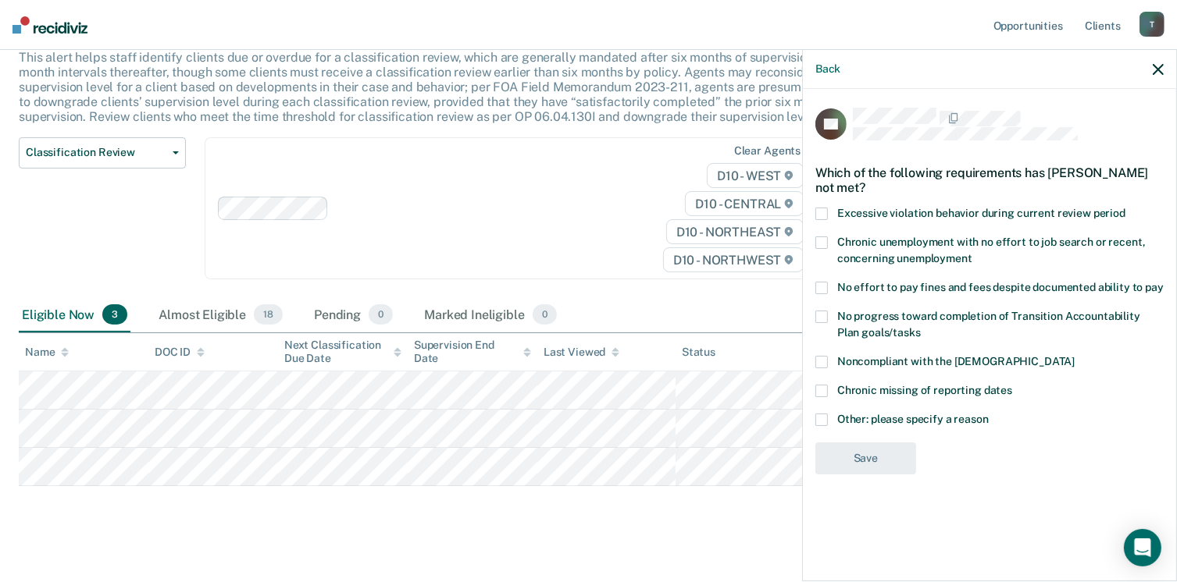
click at [824, 359] on span at bounding box center [821, 362] width 12 height 12
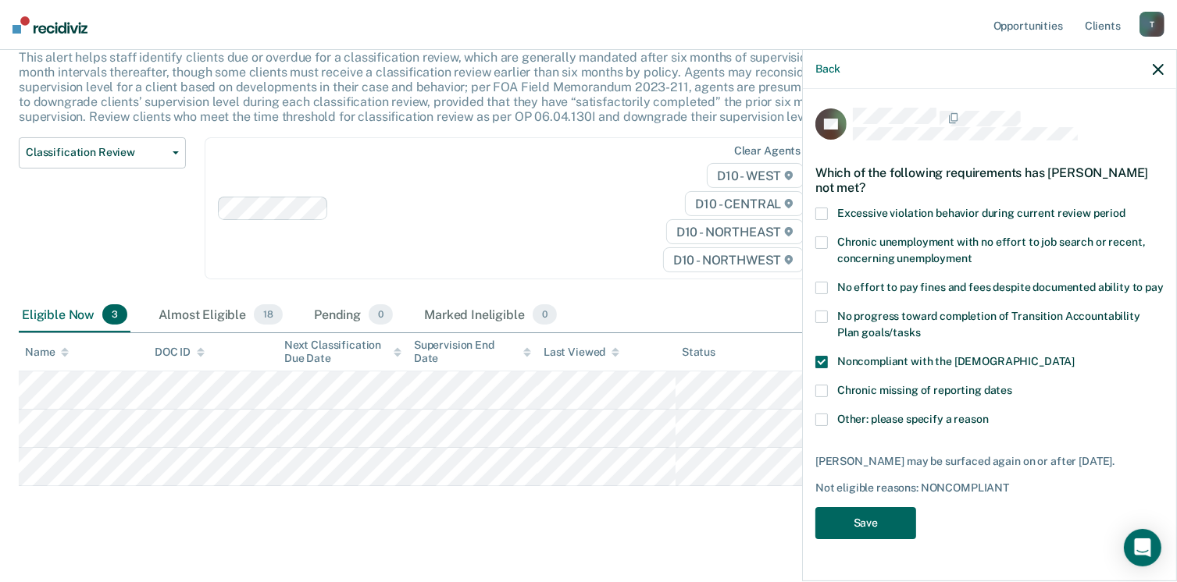
click at [881, 525] on button "Save" at bounding box center [865, 523] width 101 height 32
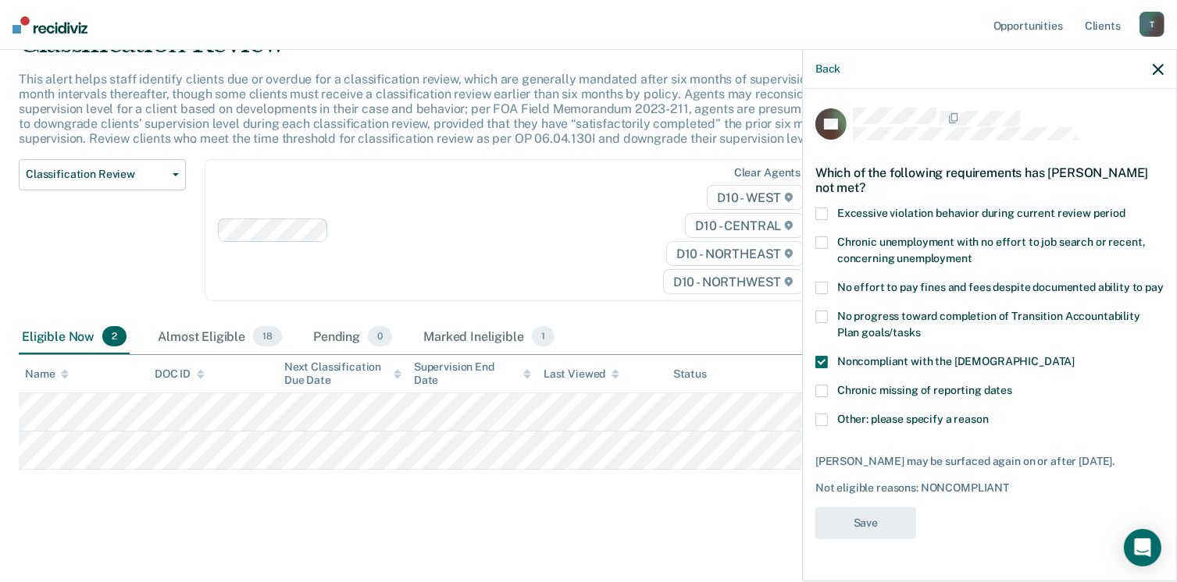
scroll to position [78, 0]
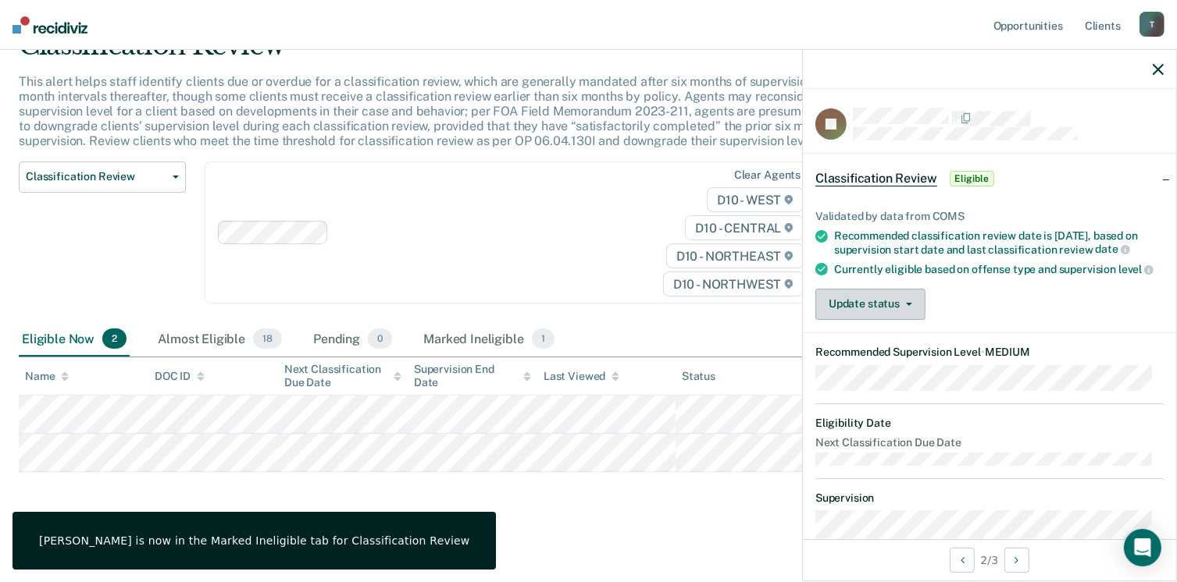
click at [832, 320] on button "Update status" at bounding box center [870, 304] width 110 height 31
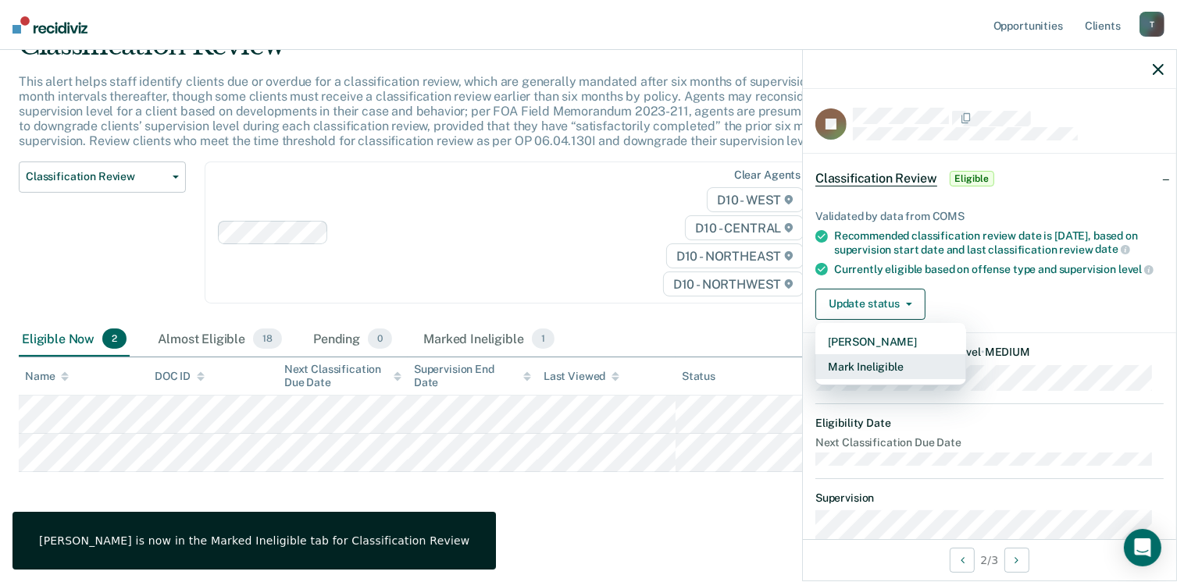
click at [856, 379] on button "Mark Ineligible" at bounding box center [890, 366] width 151 height 25
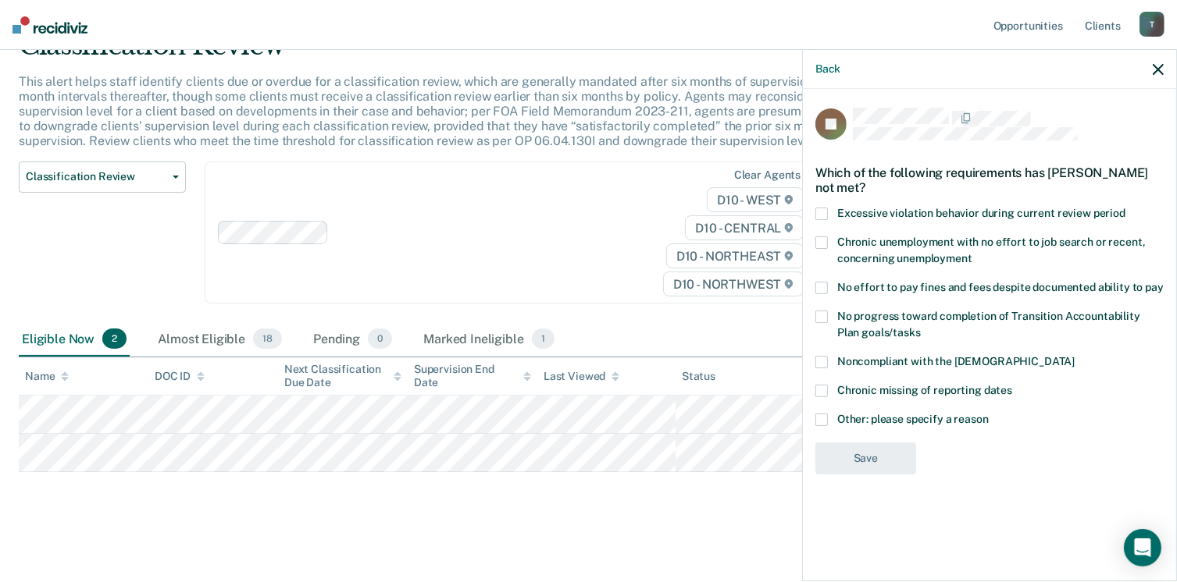
click at [824, 360] on span at bounding box center [821, 362] width 12 height 12
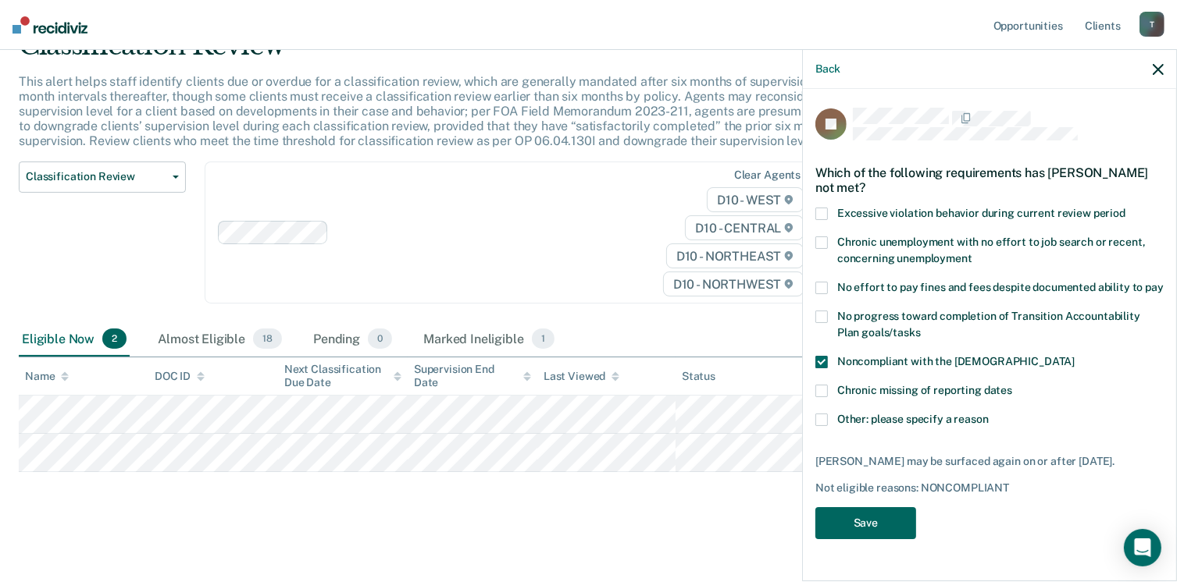
click at [863, 522] on button "Save" at bounding box center [865, 523] width 101 height 32
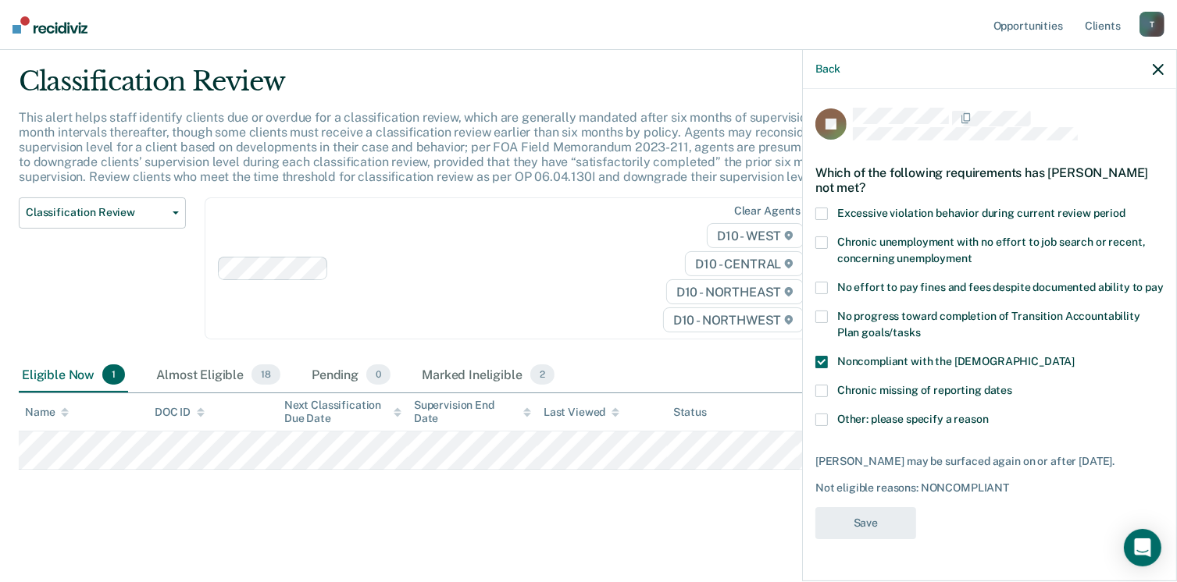
scroll to position [41, 0]
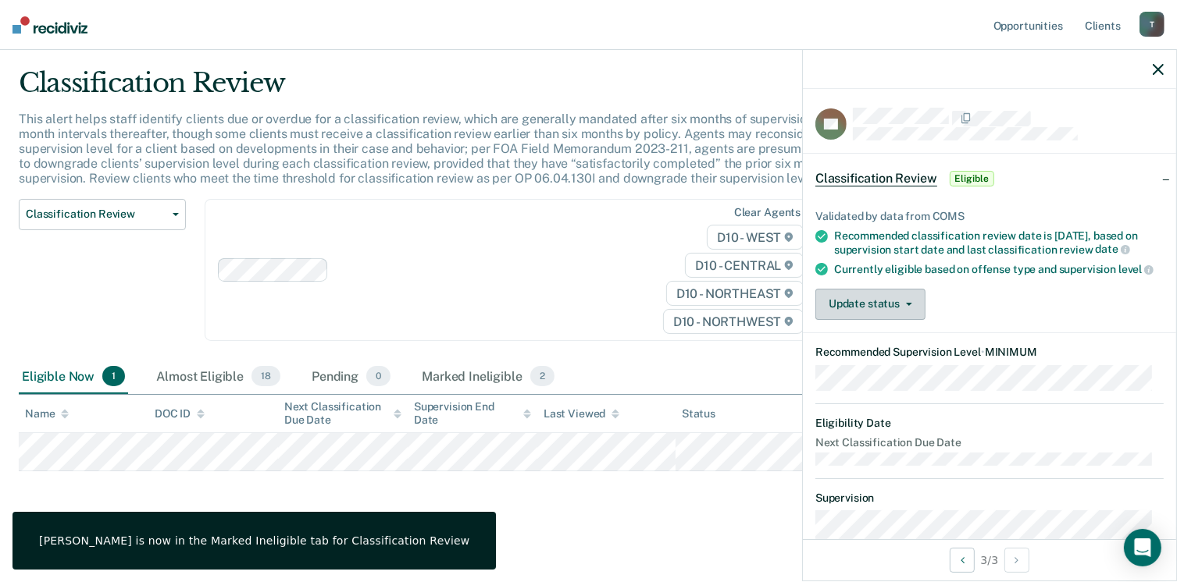
click at [901, 319] on button "Update status" at bounding box center [870, 304] width 110 height 31
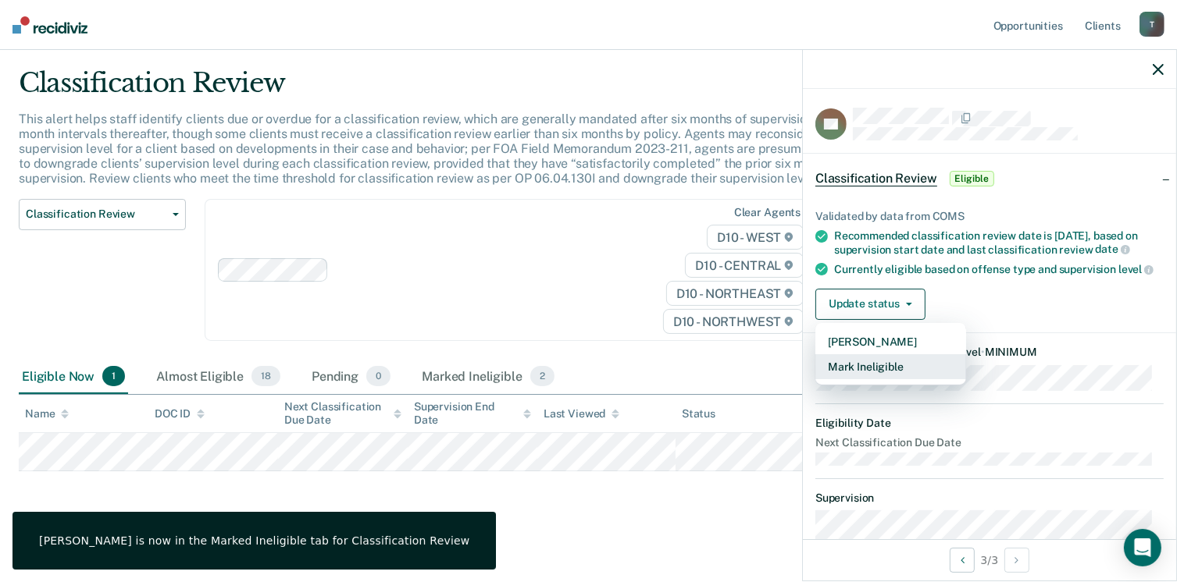
click at [880, 379] on button "Mark Ineligible" at bounding box center [890, 366] width 151 height 25
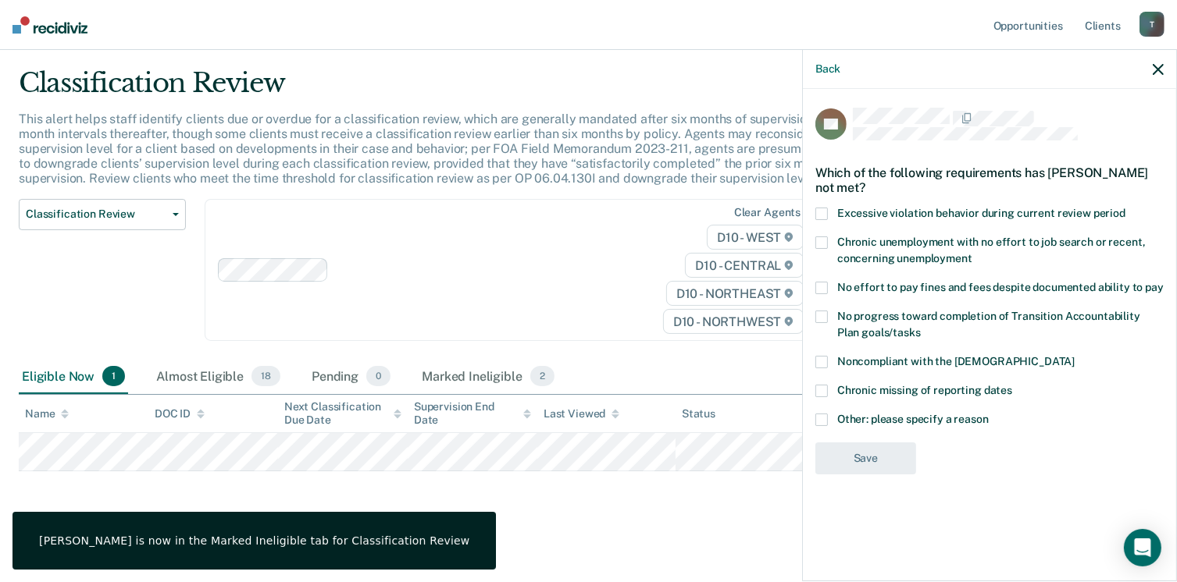
click at [824, 354] on div "No progress toward completion of Transition Accountability Plan goals/tasks" at bounding box center [989, 333] width 348 height 45
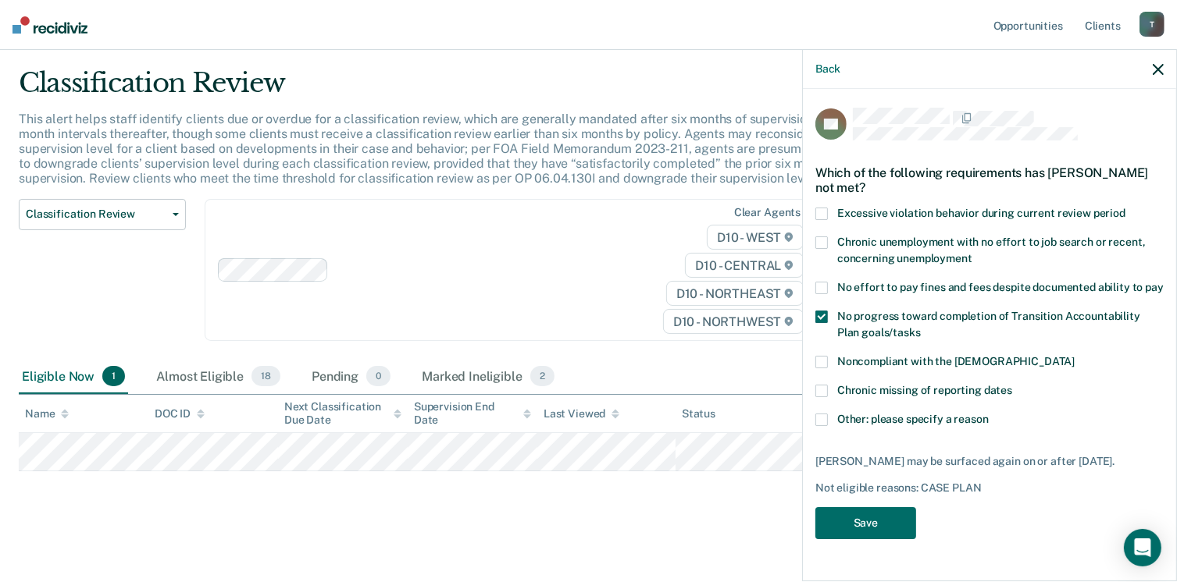
click at [818, 313] on span at bounding box center [821, 317] width 12 height 12
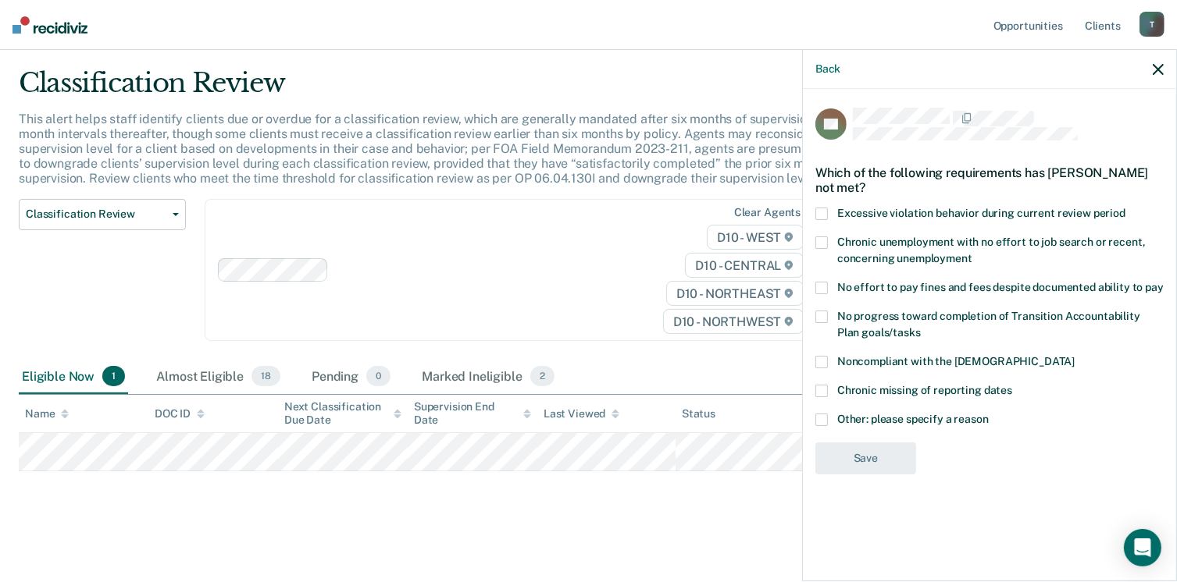
click at [823, 340] on label "No progress toward completion of Transition Accountability Plan goals/tasks" at bounding box center [989, 327] width 348 height 33
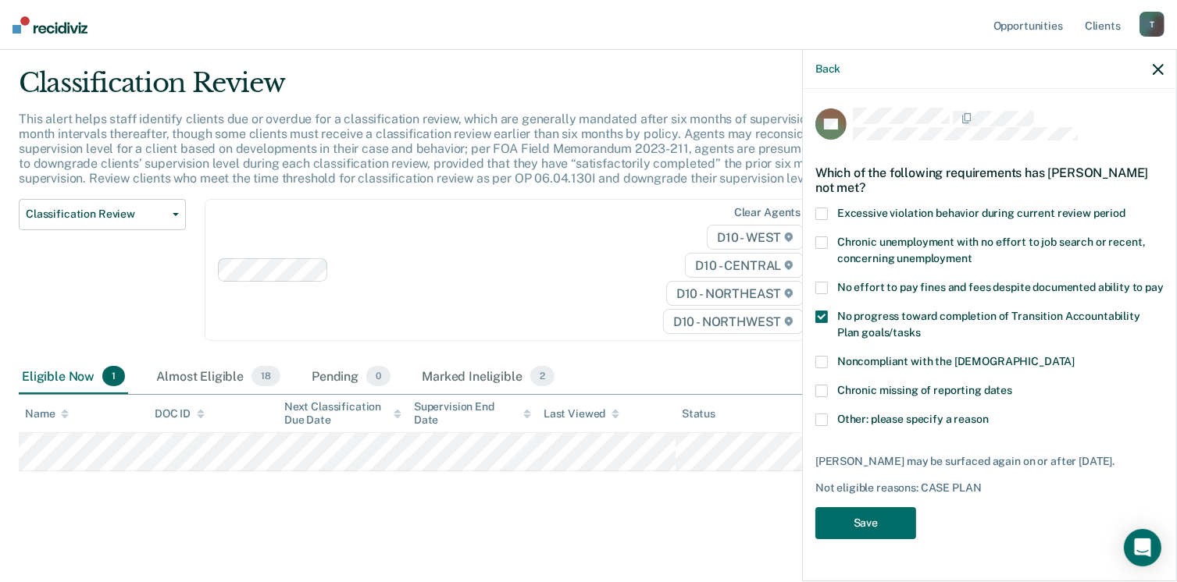
click at [824, 356] on span at bounding box center [821, 362] width 12 height 12
click at [823, 319] on span at bounding box center [821, 317] width 12 height 12
click at [859, 525] on button "Save" at bounding box center [865, 523] width 101 height 32
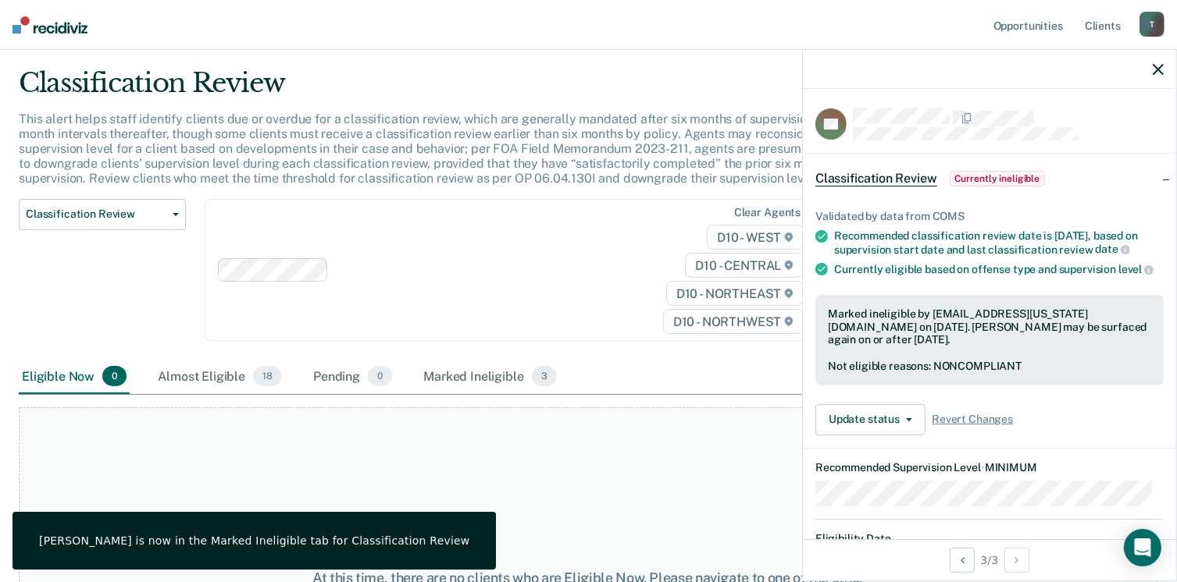
click at [1152, 29] on div "T" at bounding box center [1151, 24] width 25 height 25
click at [1056, 101] on link "Log Out" at bounding box center [1089, 102] width 126 height 13
